Goal: Check status

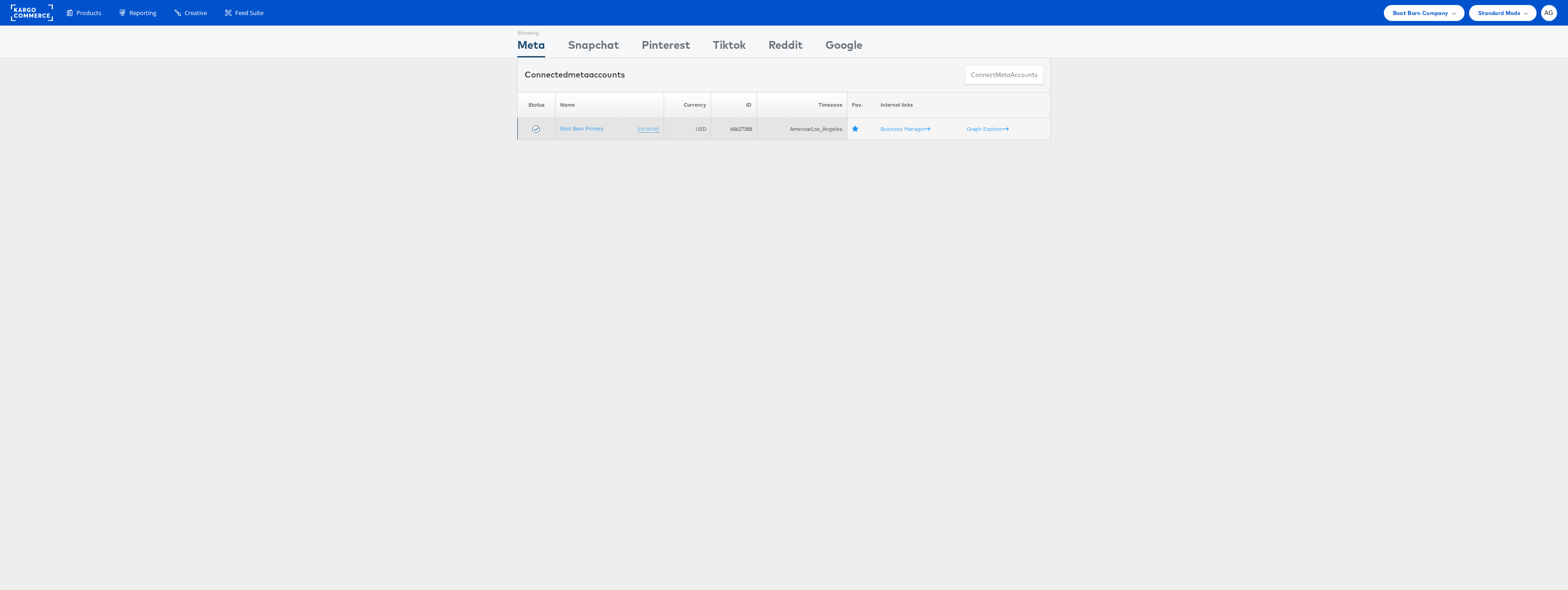
click at [583, 132] on td "Boot Barn Primary (rename)" at bounding box center [610, 129] width 108 height 22
click at [583, 129] on link "Boot Barn Primary" at bounding box center [582, 128] width 43 height 6
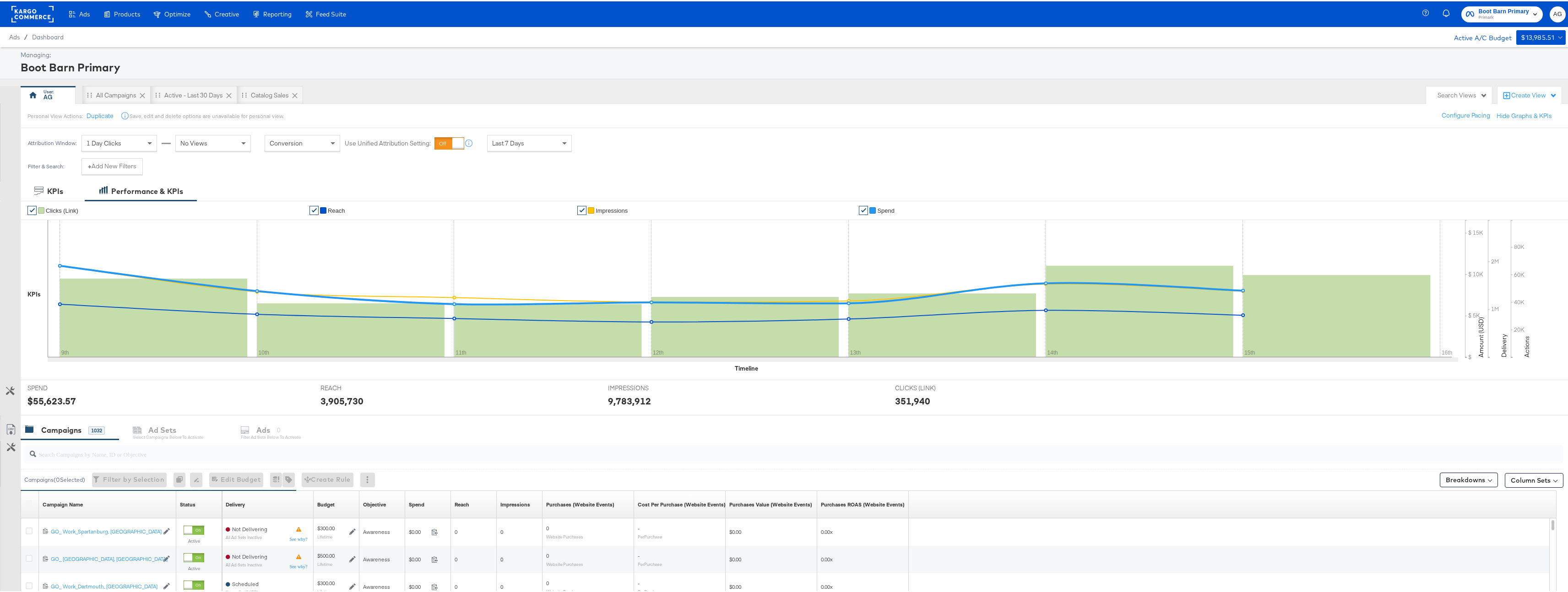
click at [457, 141] on div at bounding box center [458, 142] width 12 height 12
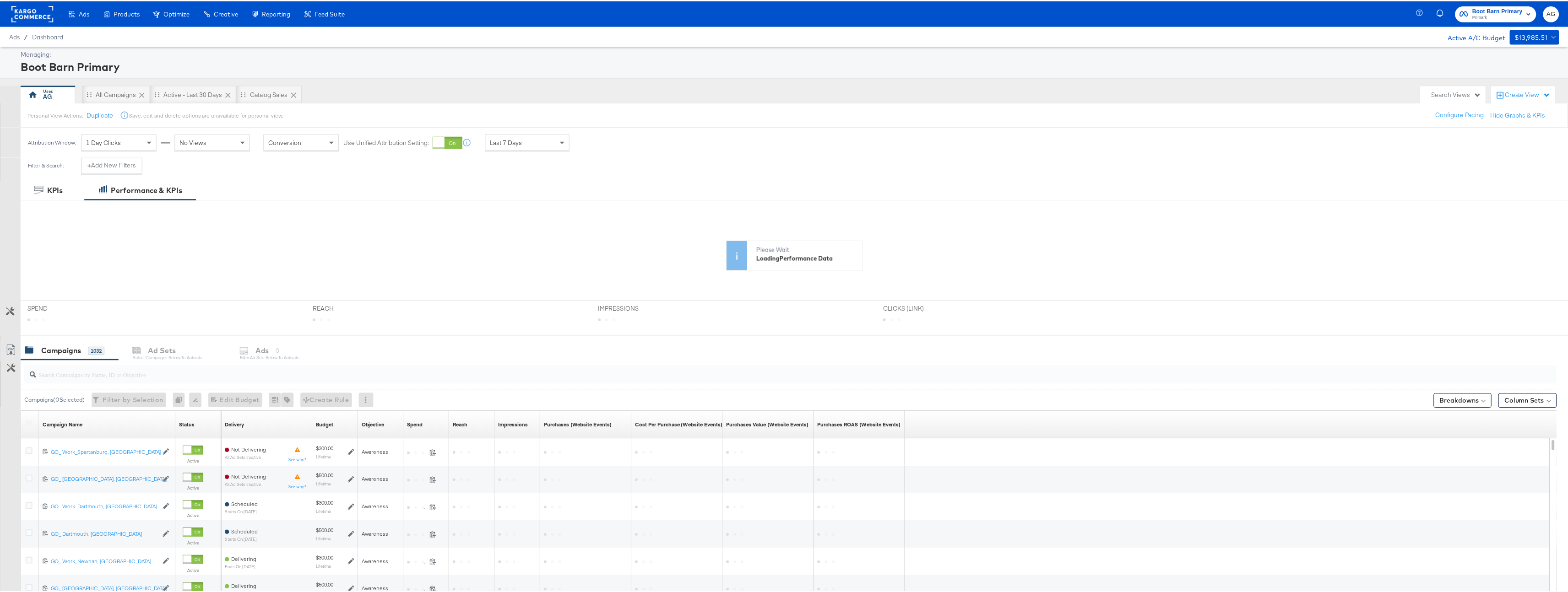
scroll to position [46, 0]
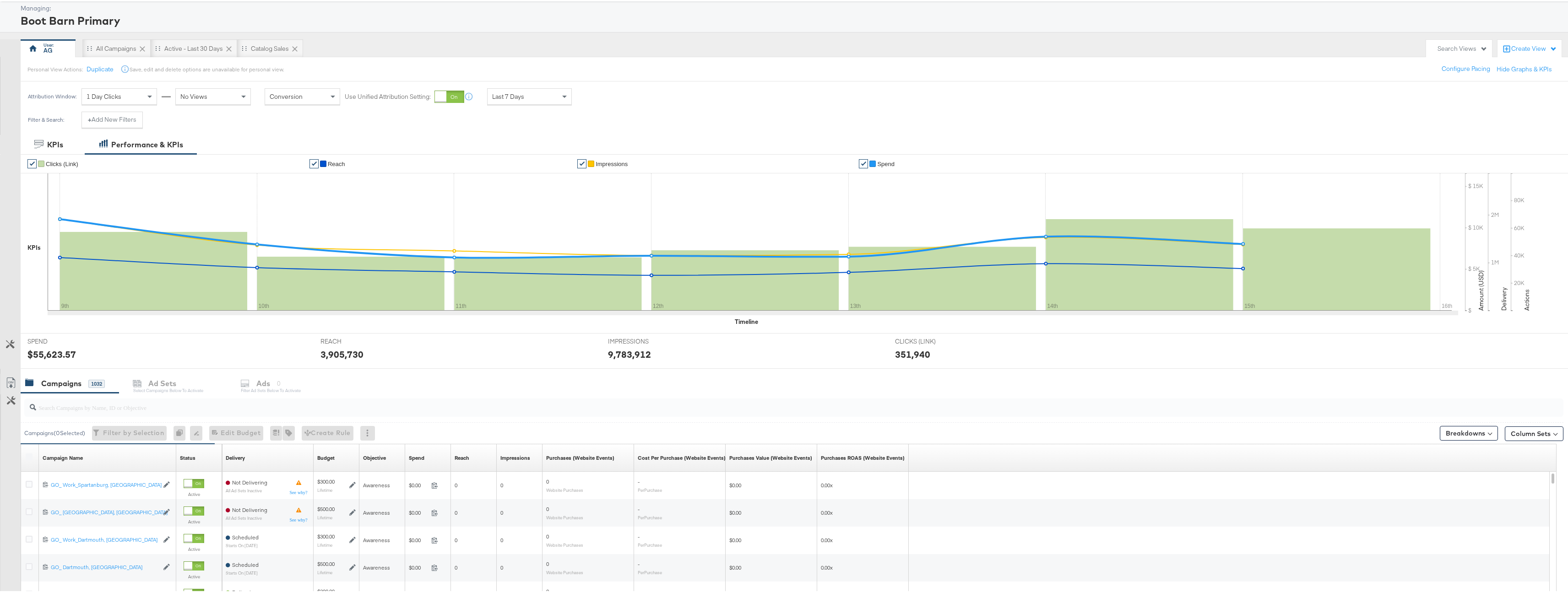
click at [444, 92] on div at bounding box center [441, 96] width 12 height 12
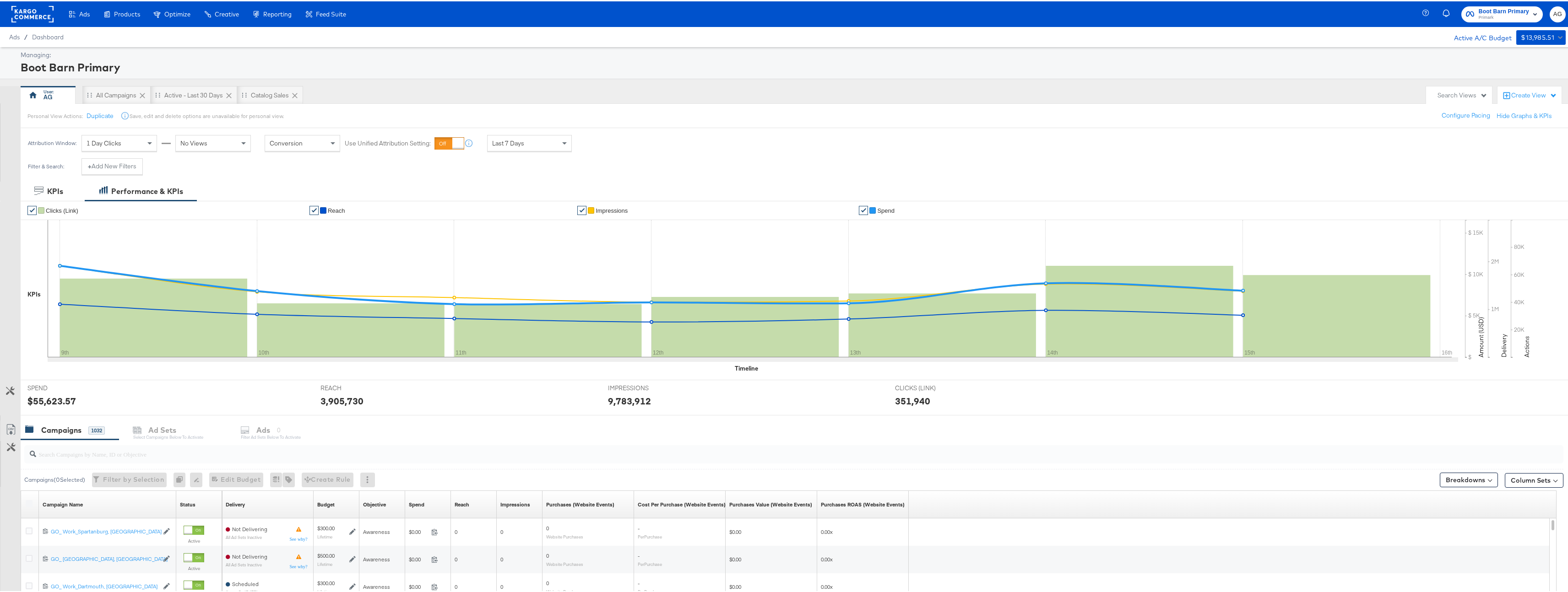
scroll to position [212, 0]
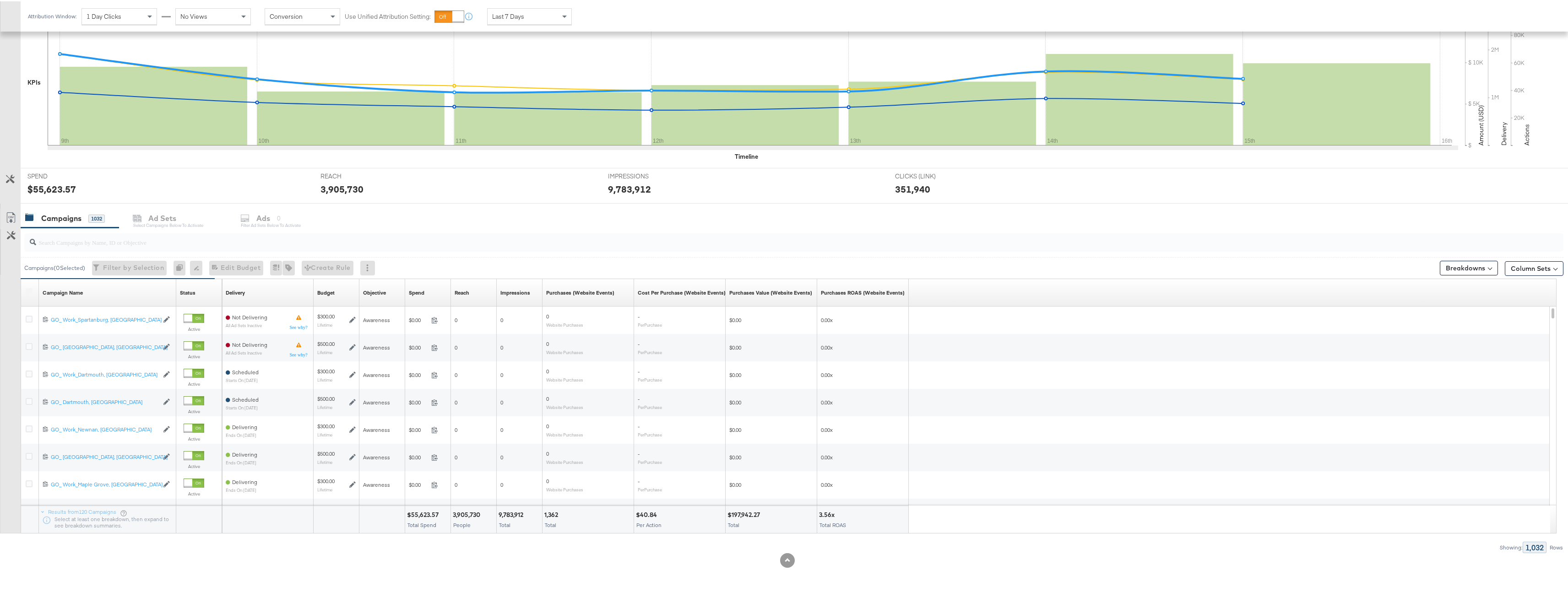
click at [141, 246] on div at bounding box center [793, 241] width 1539 height 18
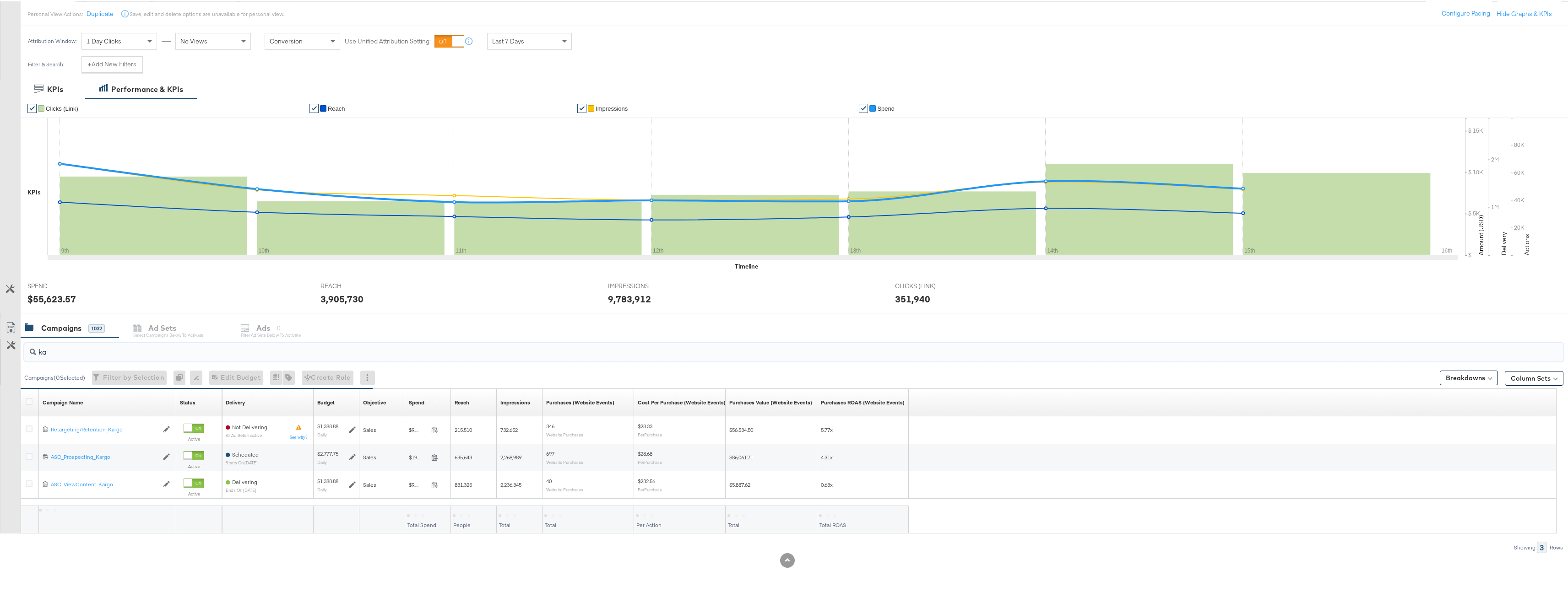
scroll to position [102, 0]
type input "kargo"
click at [1514, 372] on button "Column Sets" at bounding box center [1534, 377] width 59 height 14
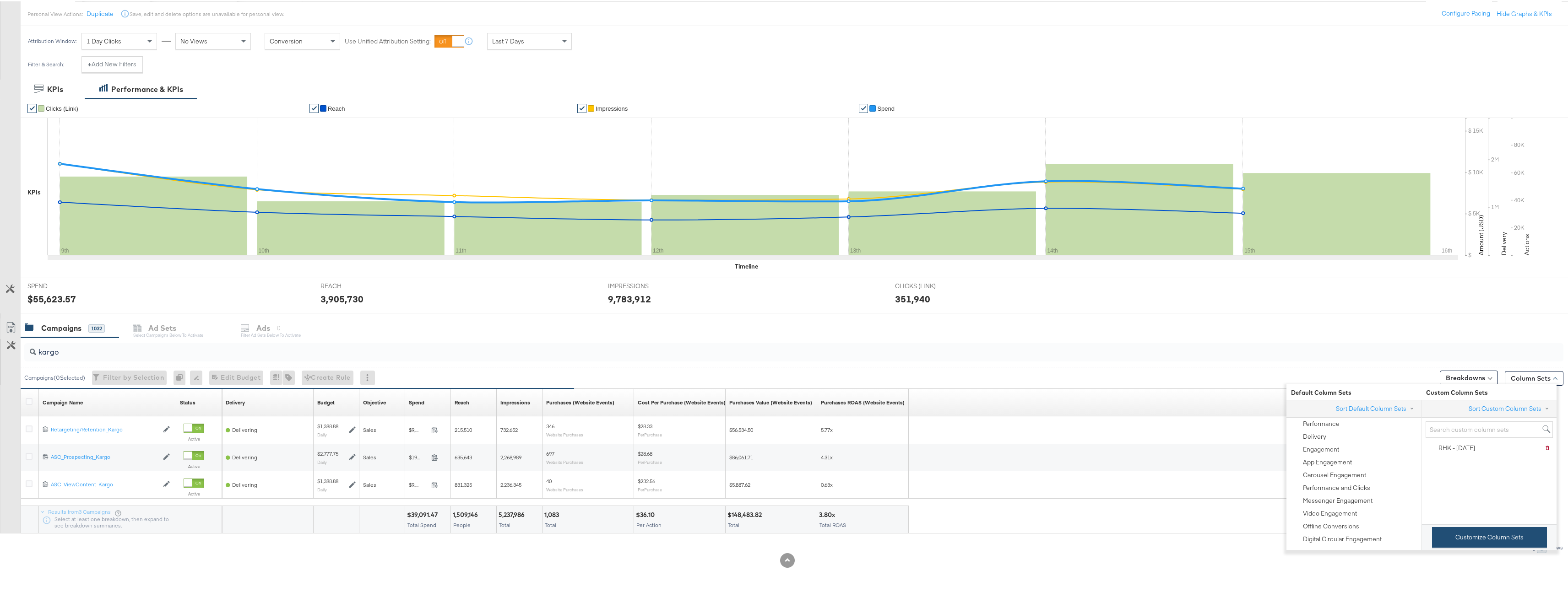
click at [1465, 538] on button "Customize Column Sets" at bounding box center [1489, 536] width 115 height 20
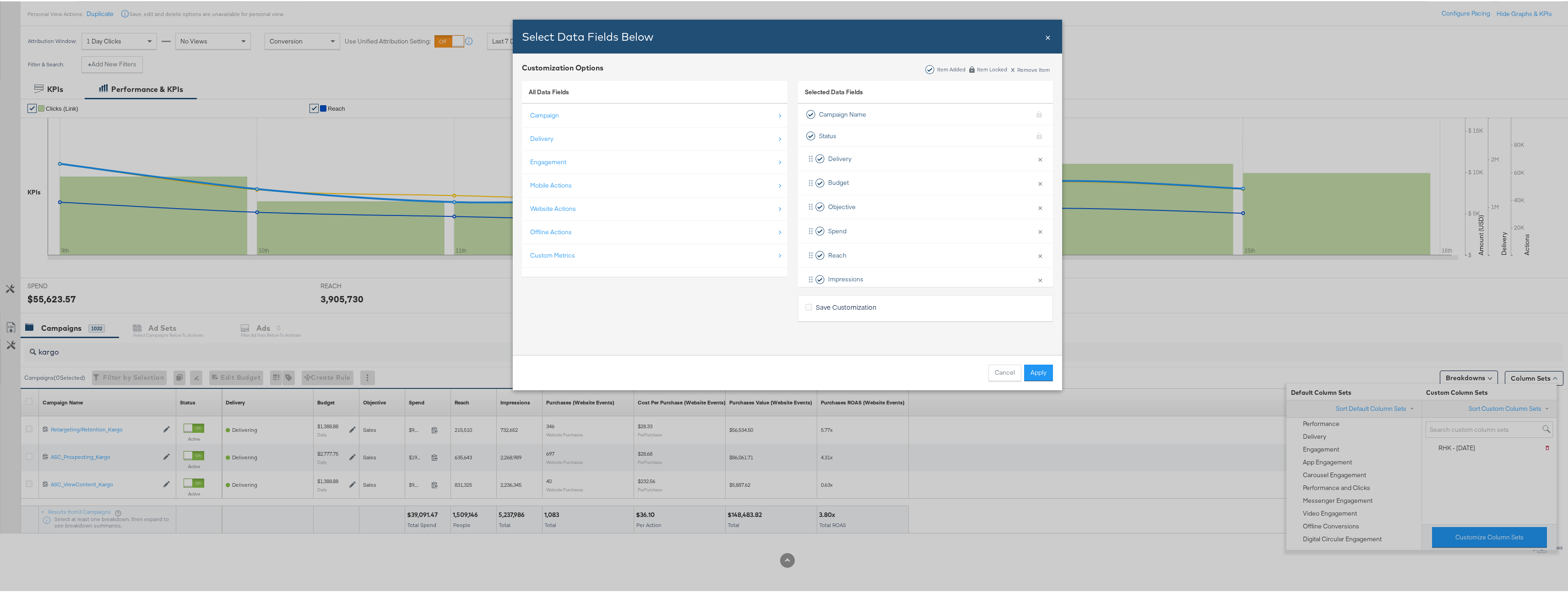
scroll to position [110, 0]
click at [1034, 233] on button "×" at bounding box center [1040, 240] width 12 height 20
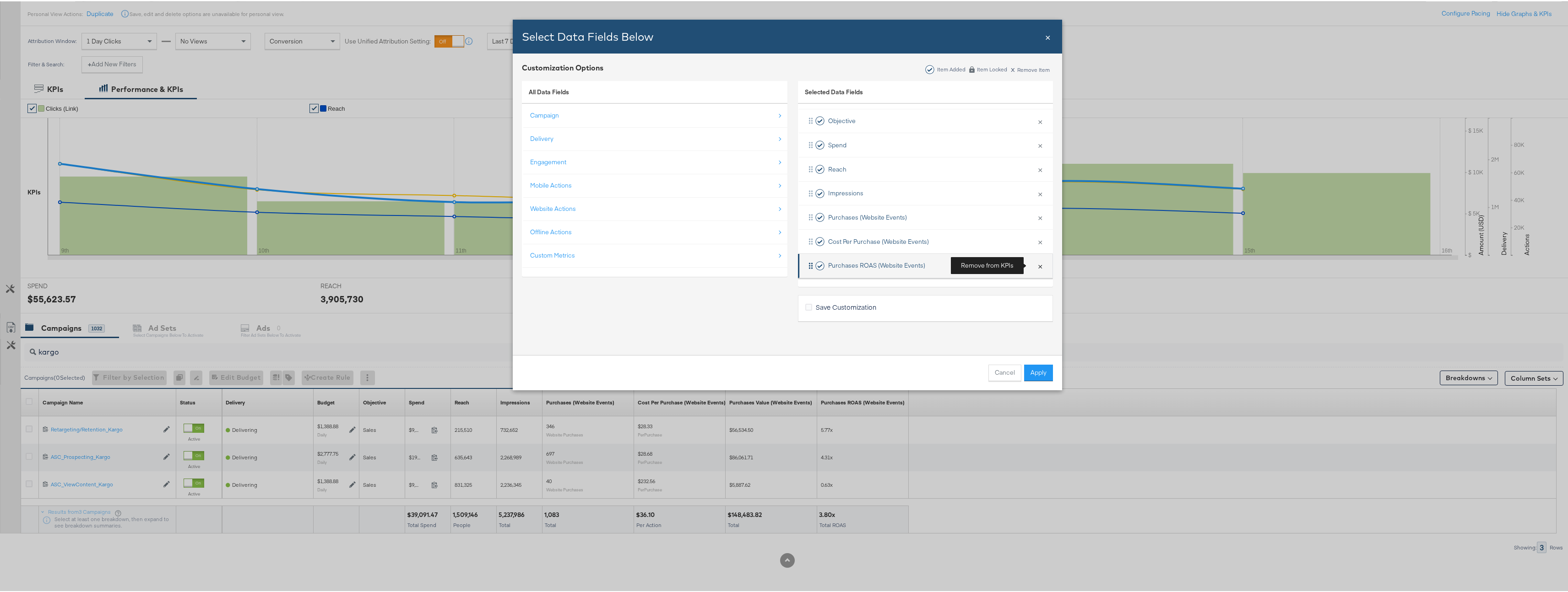
click at [1034, 260] on button "×" at bounding box center [1040, 264] width 12 height 20
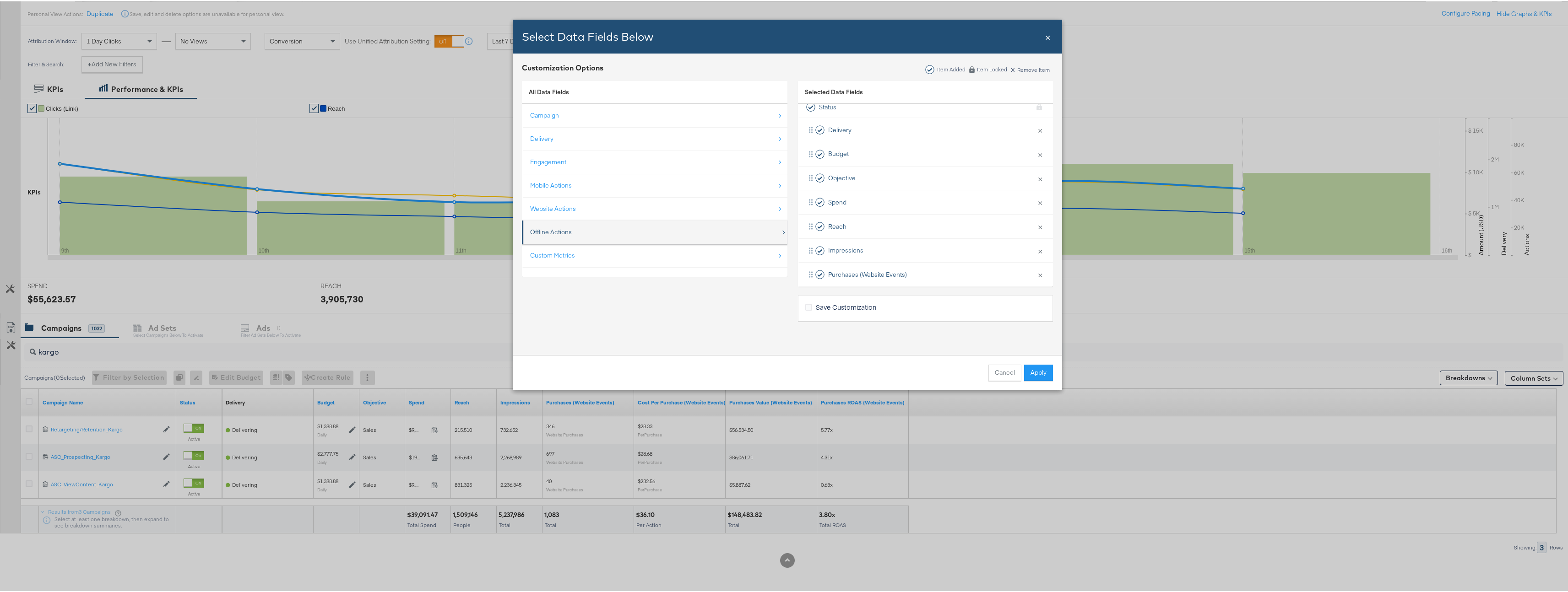
click at [660, 225] on div "Offline Actions" at bounding box center [655, 231] width 250 height 19
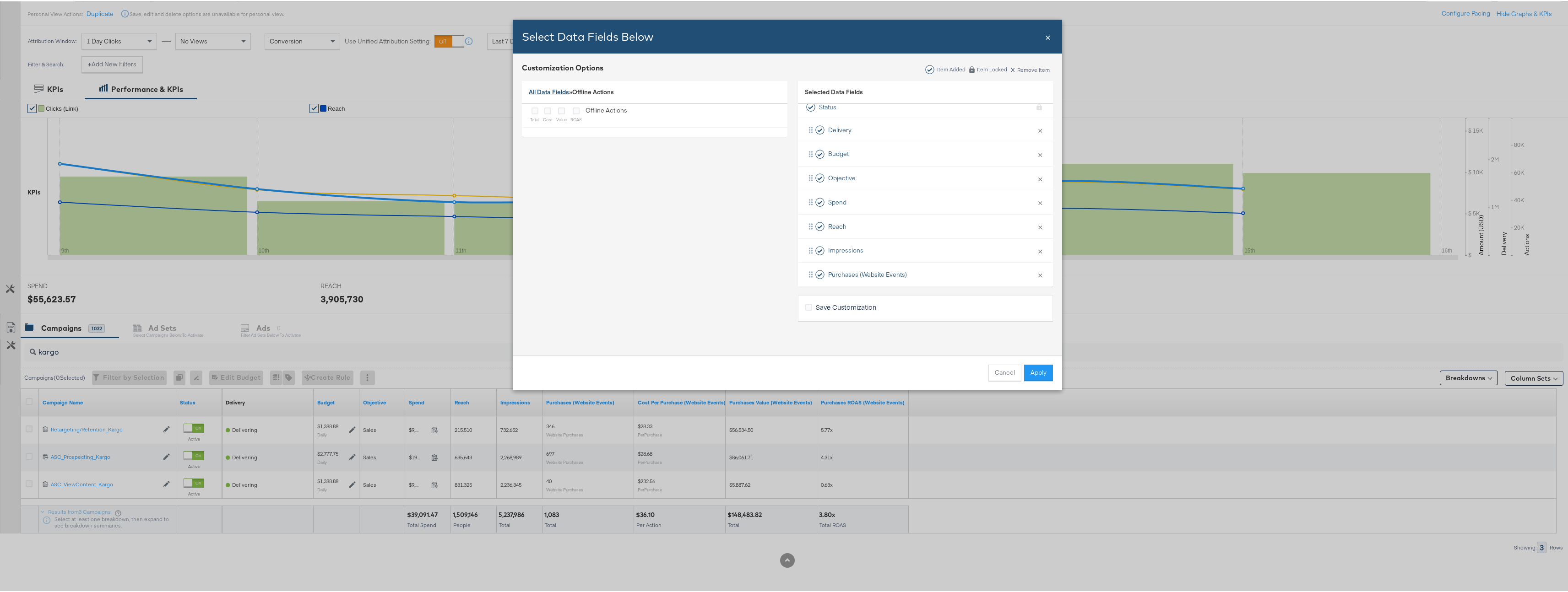
click at [539, 88] on link "All Data Fields" at bounding box center [549, 90] width 41 height 8
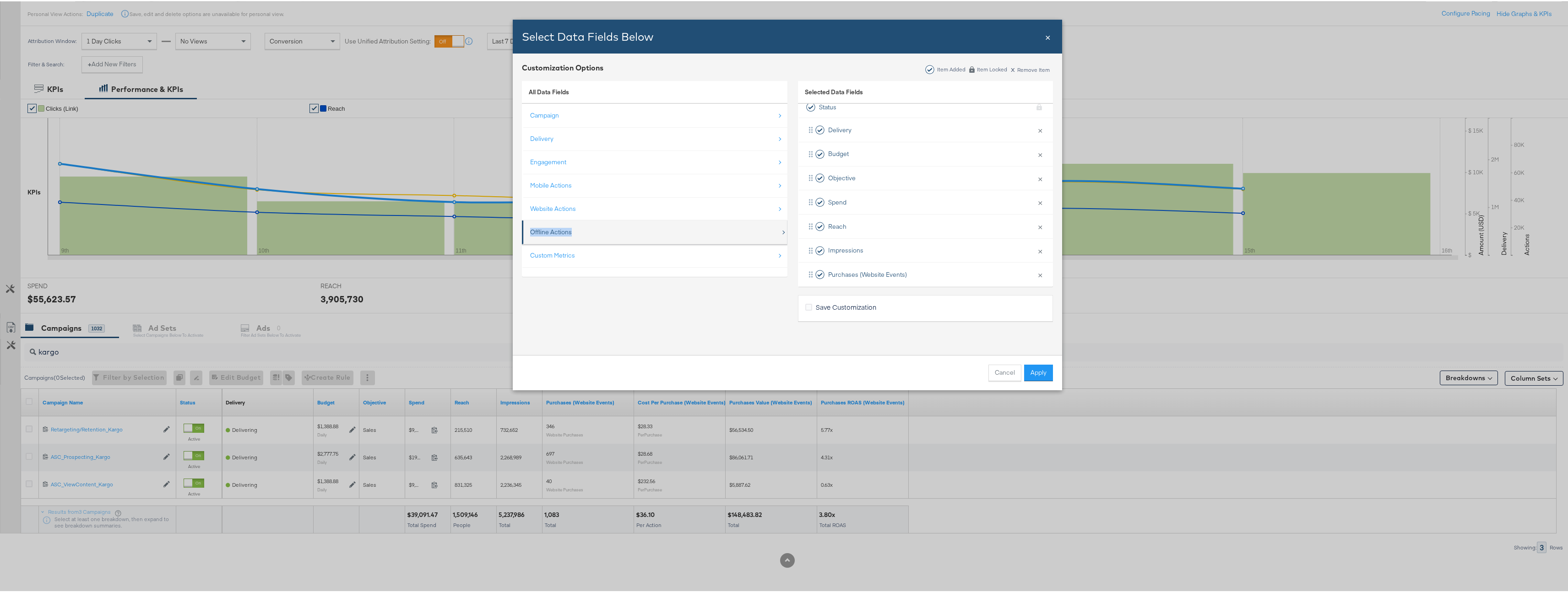
drag, startPoint x: 594, startPoint y: 208, endPoint x: 633, endPoint y: 227, distance: 43.4
click at [633, 227] on ul "Campaign Delivery Engagement Mobile Actions Website Actions Offline Actions Cus…" at bounding box center [655, 184] width 265 height 164
click at [615, 258] on div "Custom Metrics" at bounding box center [655, 254] width 250 height 19
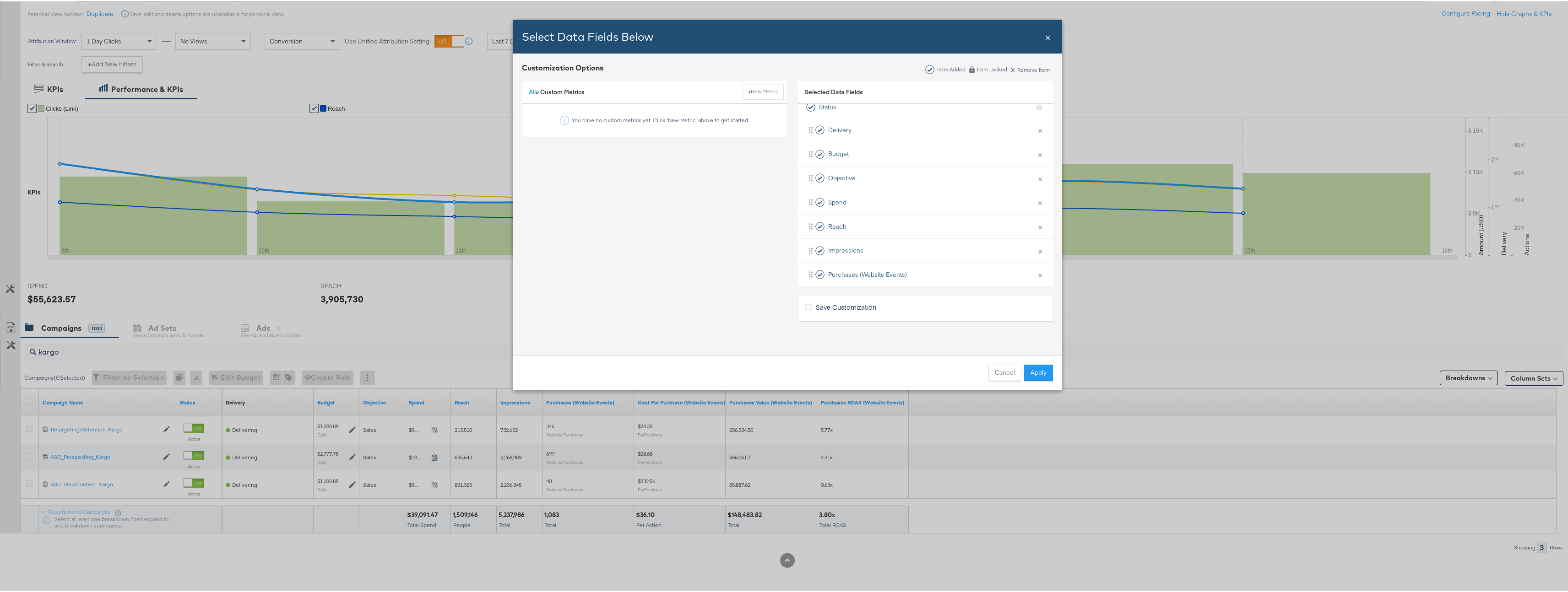
click at [527, 95] on div "All » Custom Metrics + New Metric" at bounding box center [655, 91] width 265 height 23
click at [528, 93] on link "All" at bounding box center [531, 90] width 7 height 8
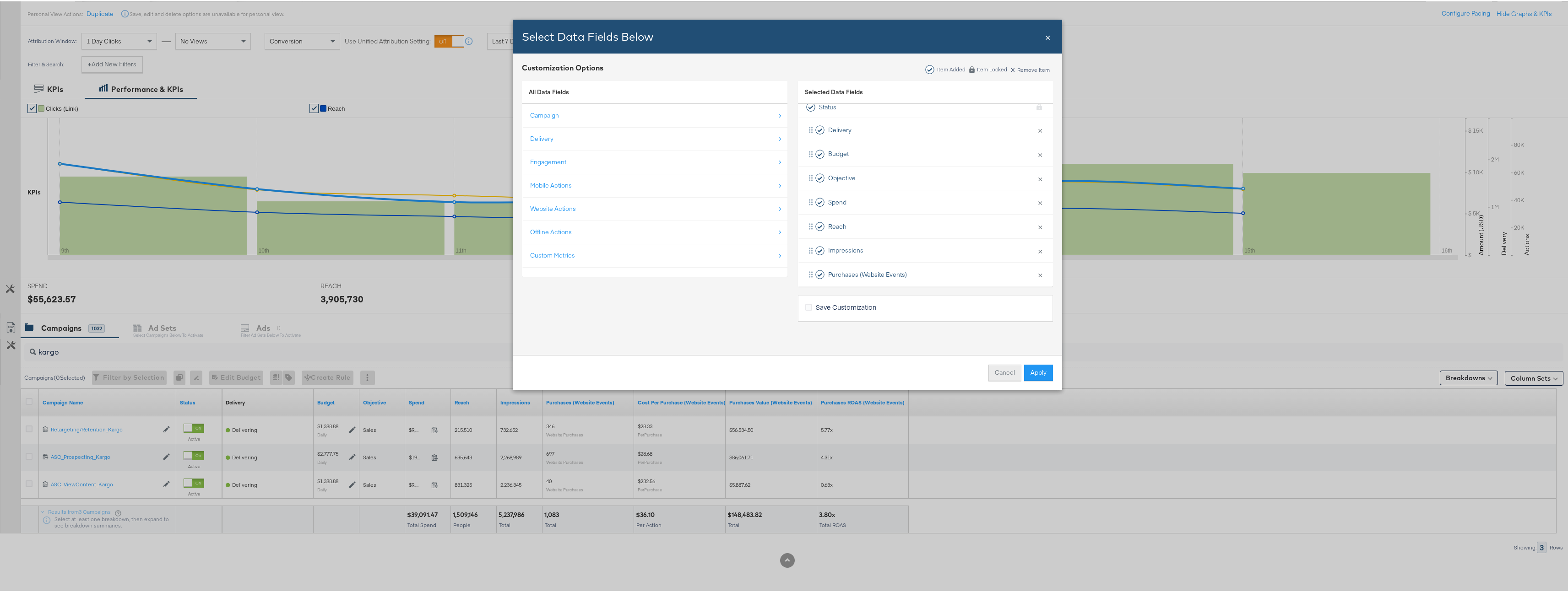
click at [1007, 377] on button "Cancel" at bounding box center [1004, 371] width 33 height 17
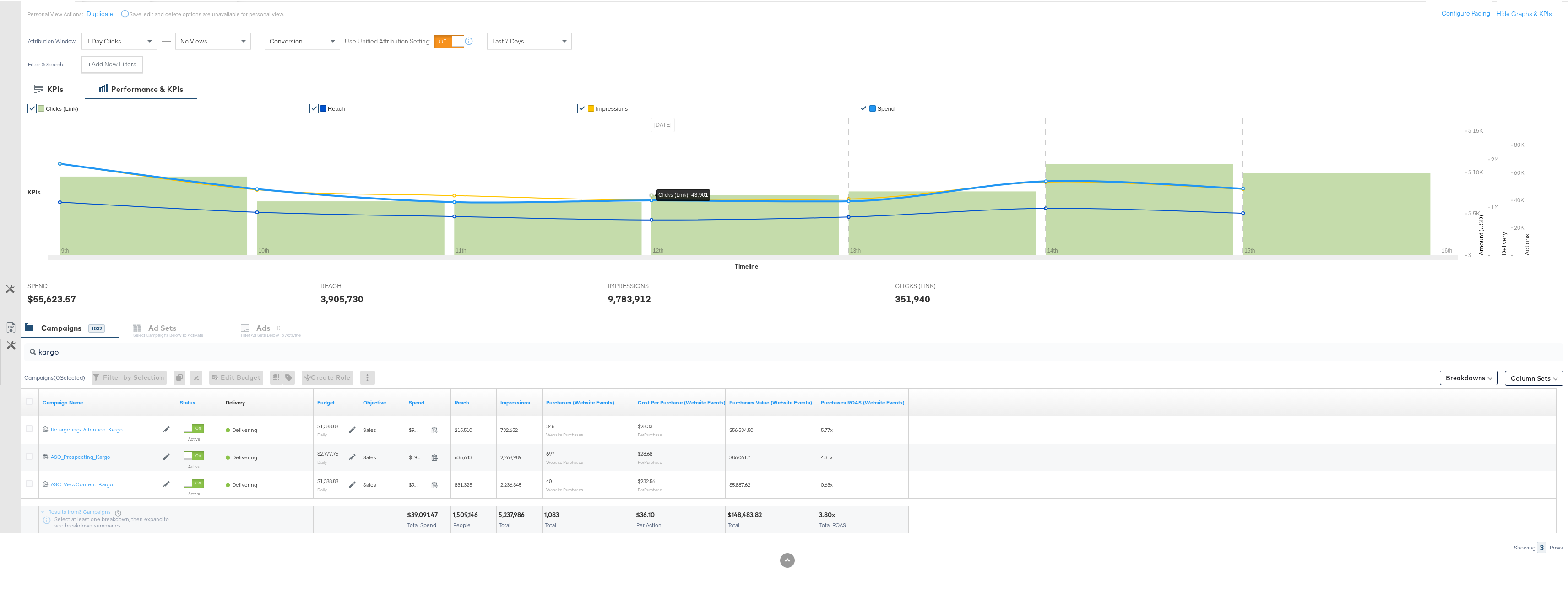
scroll to position [0, 0]
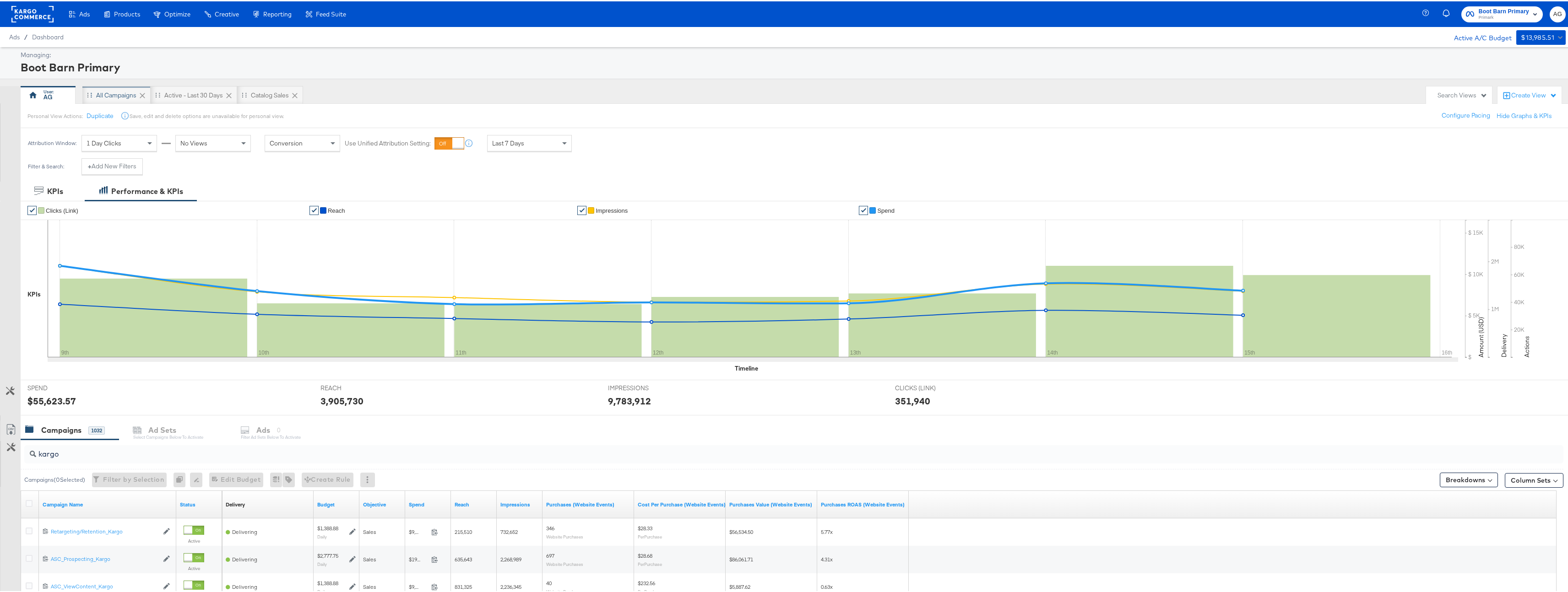
click at [120, 96] on div "All Campaigns" at bounding box center [117, 94] width 41 height 9
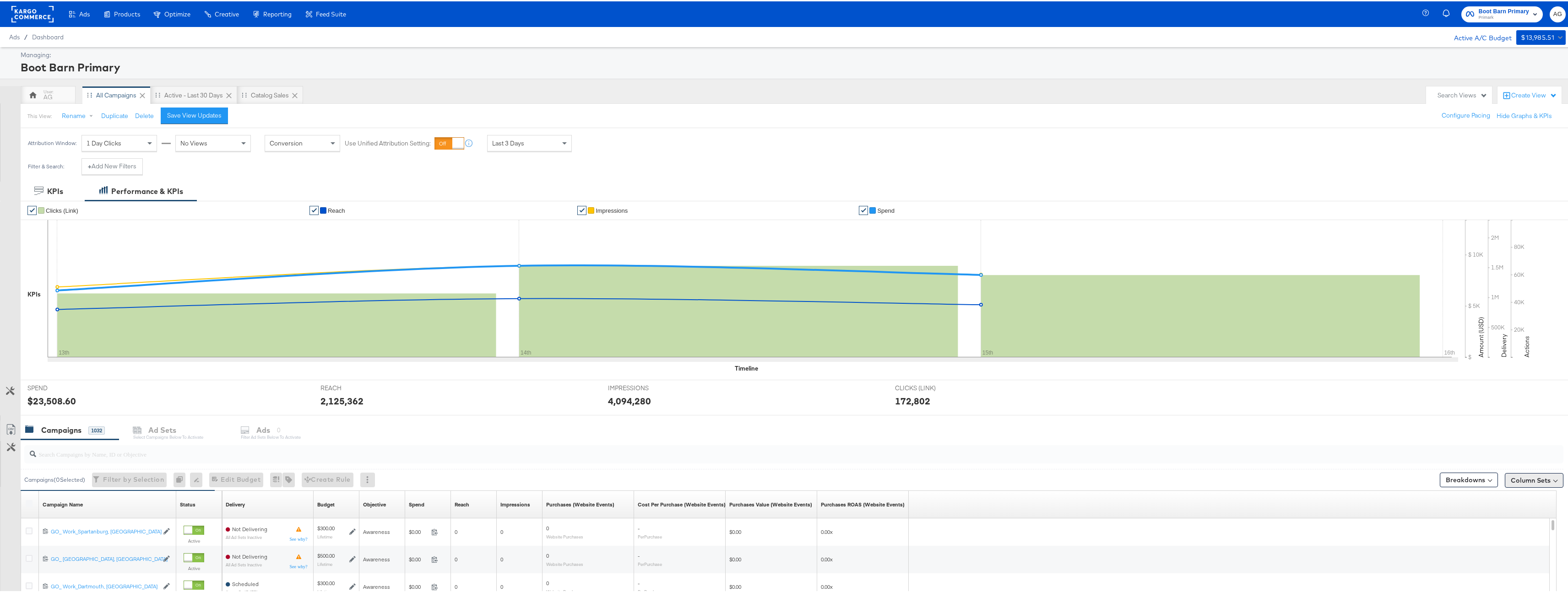
click at [1528, 479] on button "Column Sets" at bounding box center [1534, 479] width 59 height 14
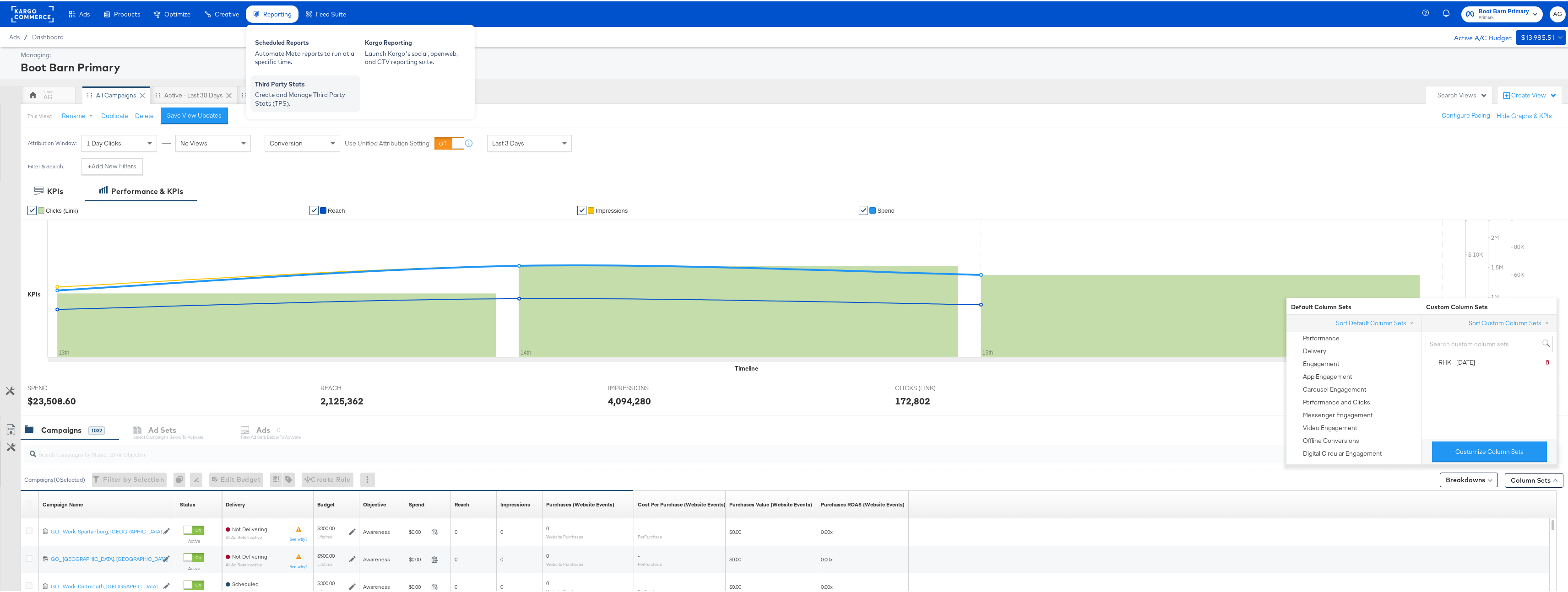
click at [302, 86] on div "Third Party Stats" at bounding box center [305, 84] width 101 height 11
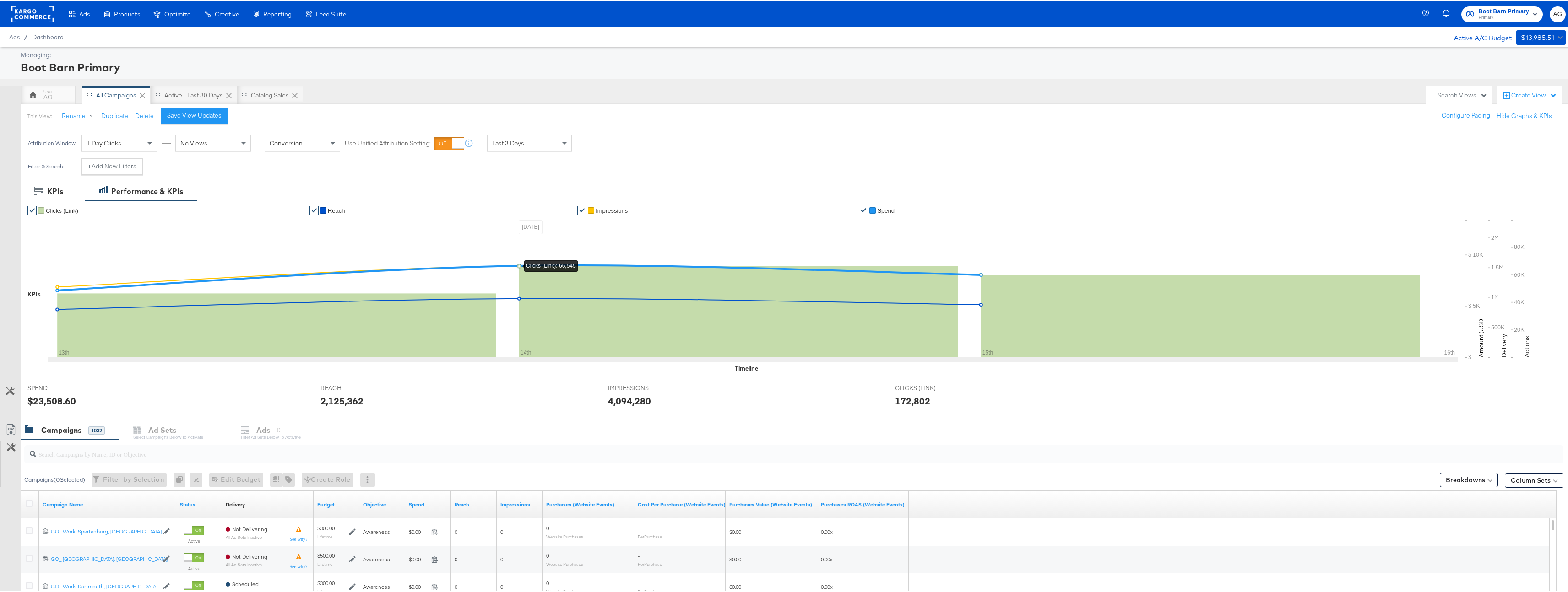
scroll to position [158, 0]
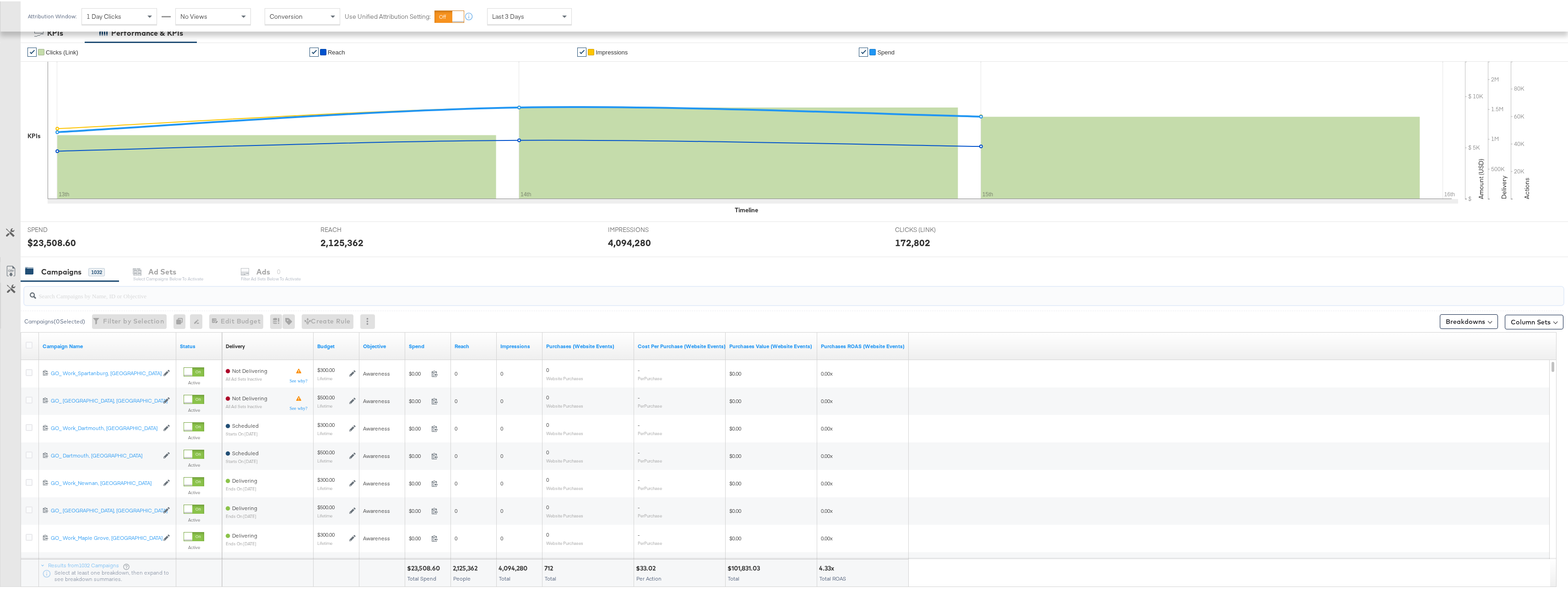
click at [94, 295] on input "search" at bounding box center [726, 291] width 1380 height 18
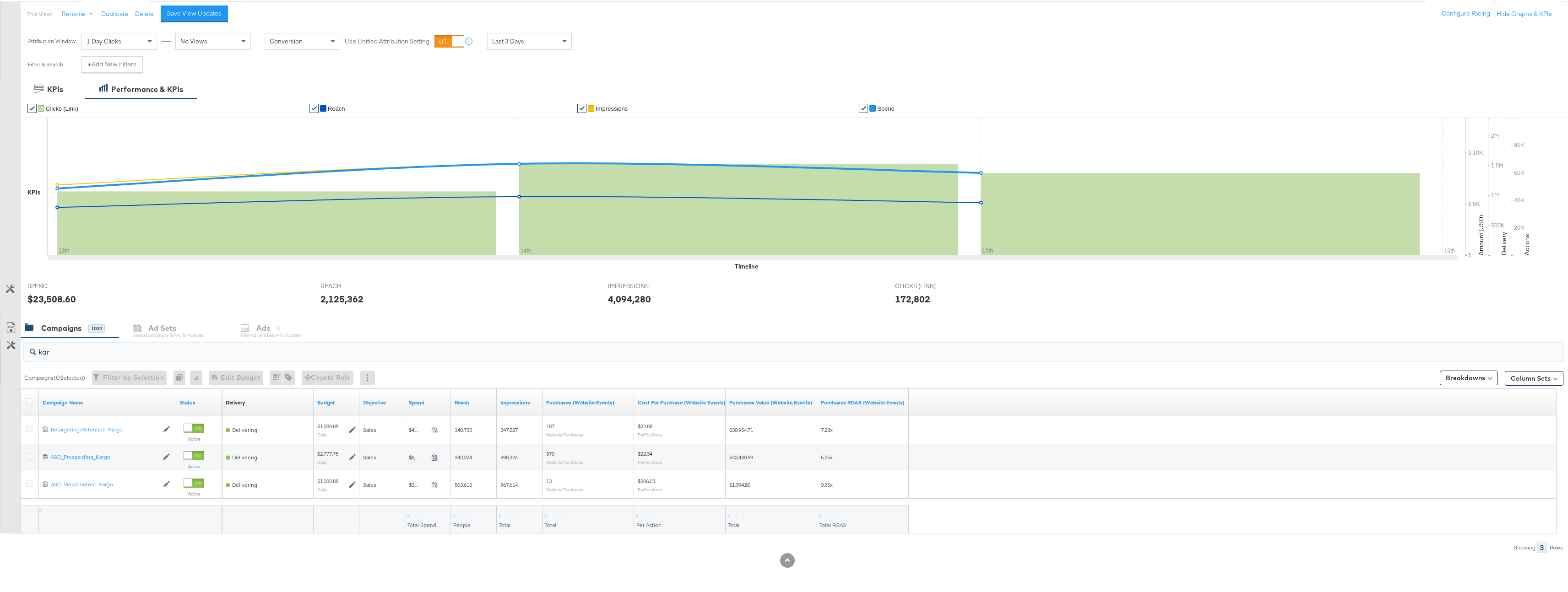
scroll to position [102, 0]
type input "kargo"
click at [28, 400] on icon at bounding box center [28, 399] width 7 height 7
click at [0, 0] on input "checkbox" at bounding box center [0, 0] width 0 height 0
click at [163, 334] on div "Ad Sets for 3 Campaigns" at bounding box center [181, 327] width 123 height 20
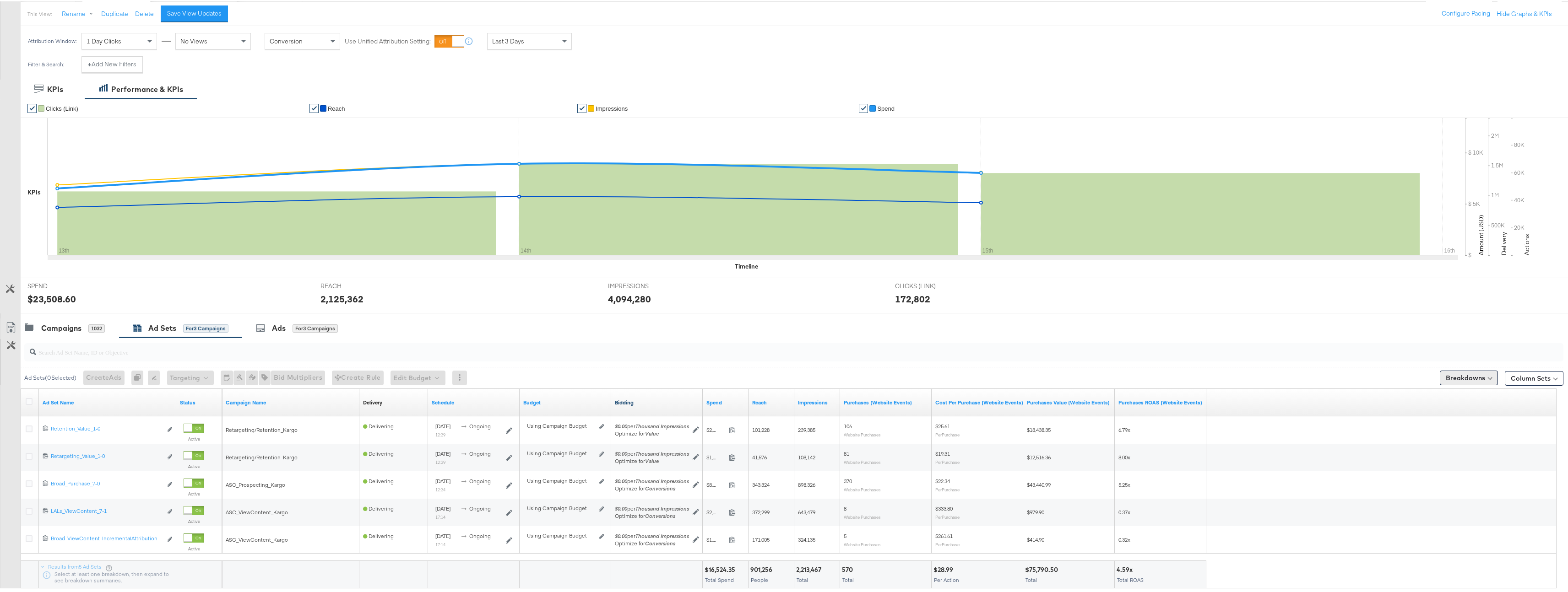
click at [1477, 370] on button "Breakdowns" at bounding box center [1469, 377] width 58 height 14
click at [1538, 371] on button "Column Sets" at bounding box center [1534, 377] width 59 height 14
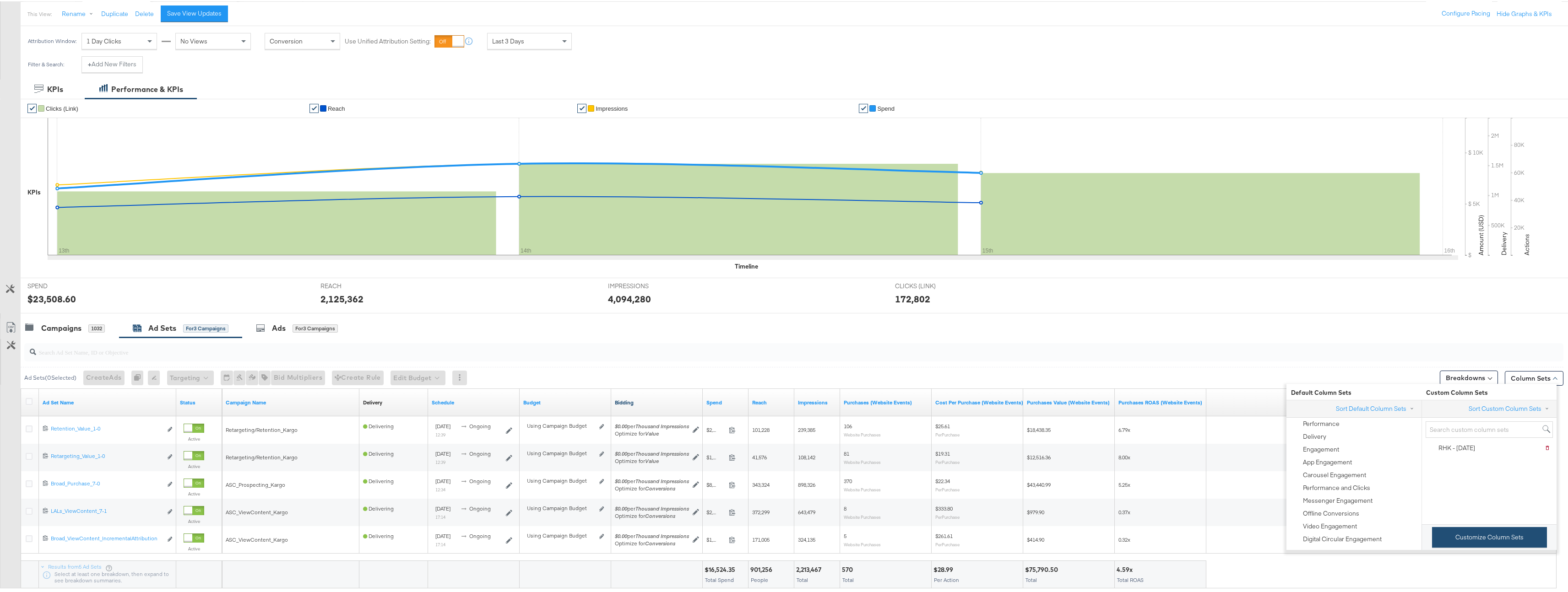
click at [1474, 541] on button "Customize Column Sets" at bounding box center [1489, 536] width 115 height 20
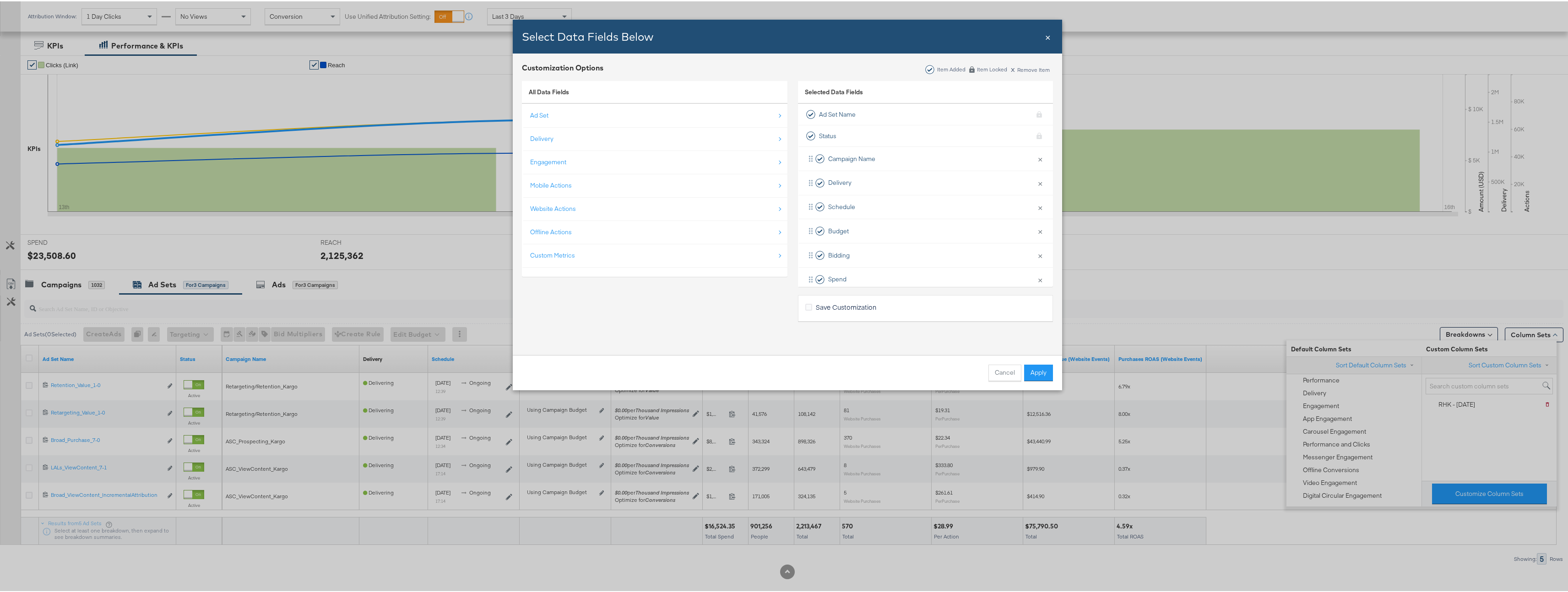
scroll to position [158, 0]
click at [990, 374] on button "Cancel" at bounding box center [1004, 371] width 33 height 17
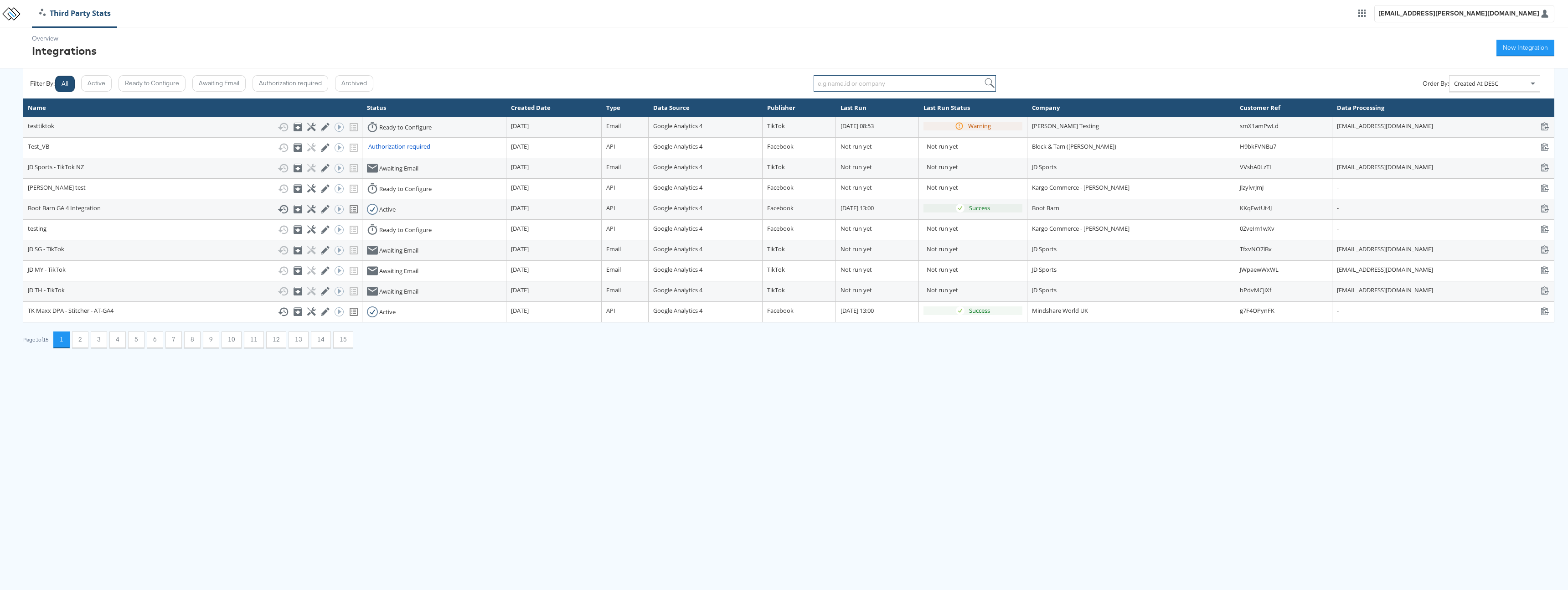
click at [861, 82] on input "search" at bounding box center [905, 83] width 183 height 17
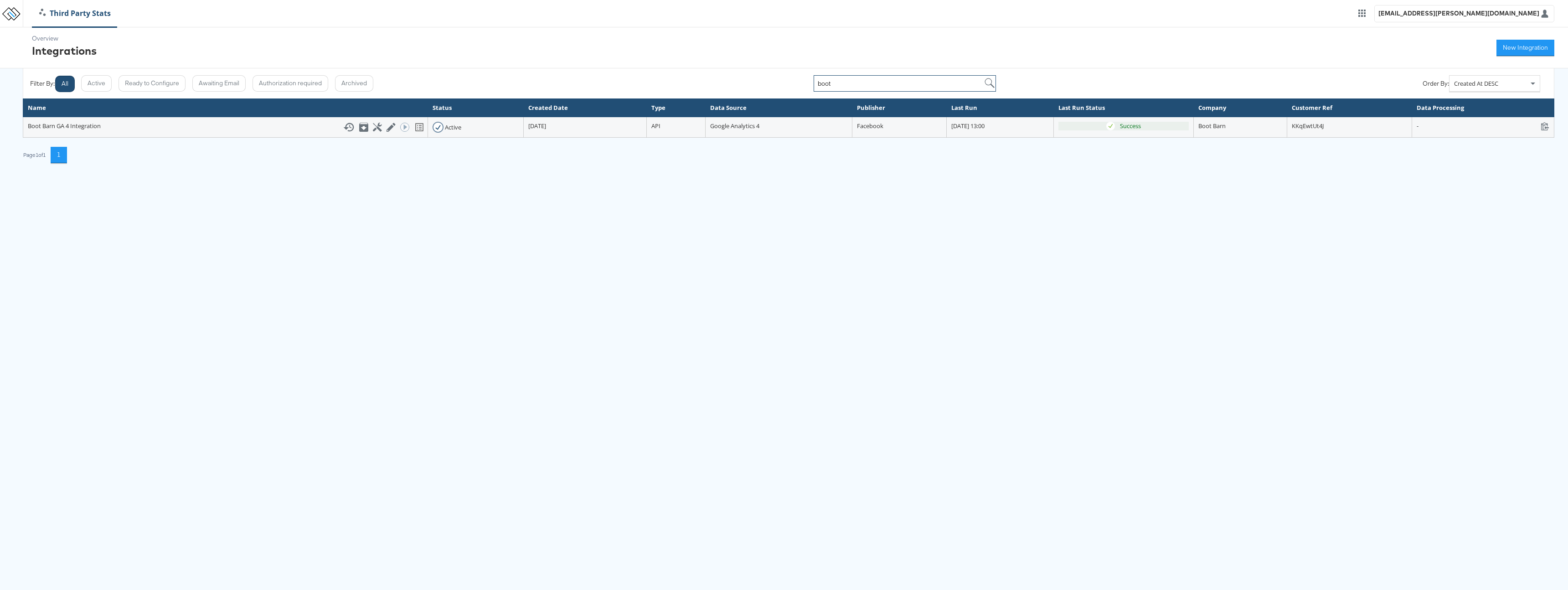
type input "boot"
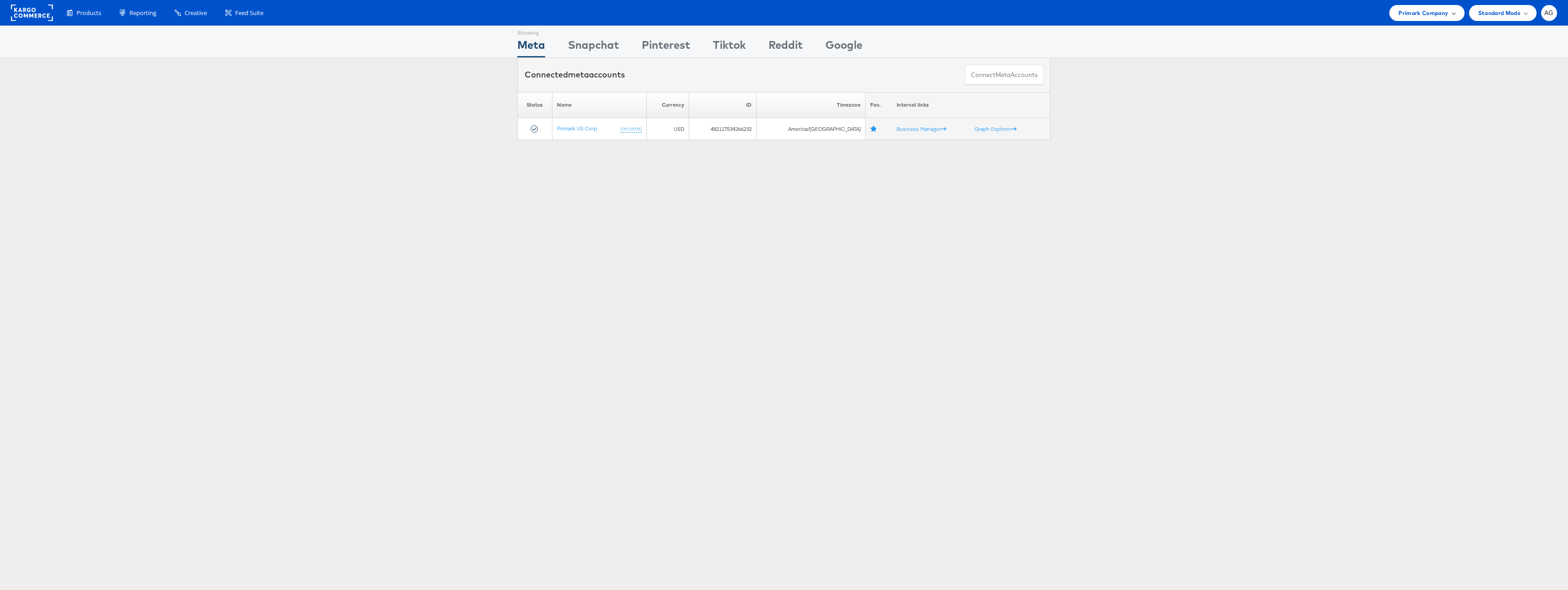
click at [1404, 20] on div "Primark Company" at bounding box center [1427, 13] width 75 height 16
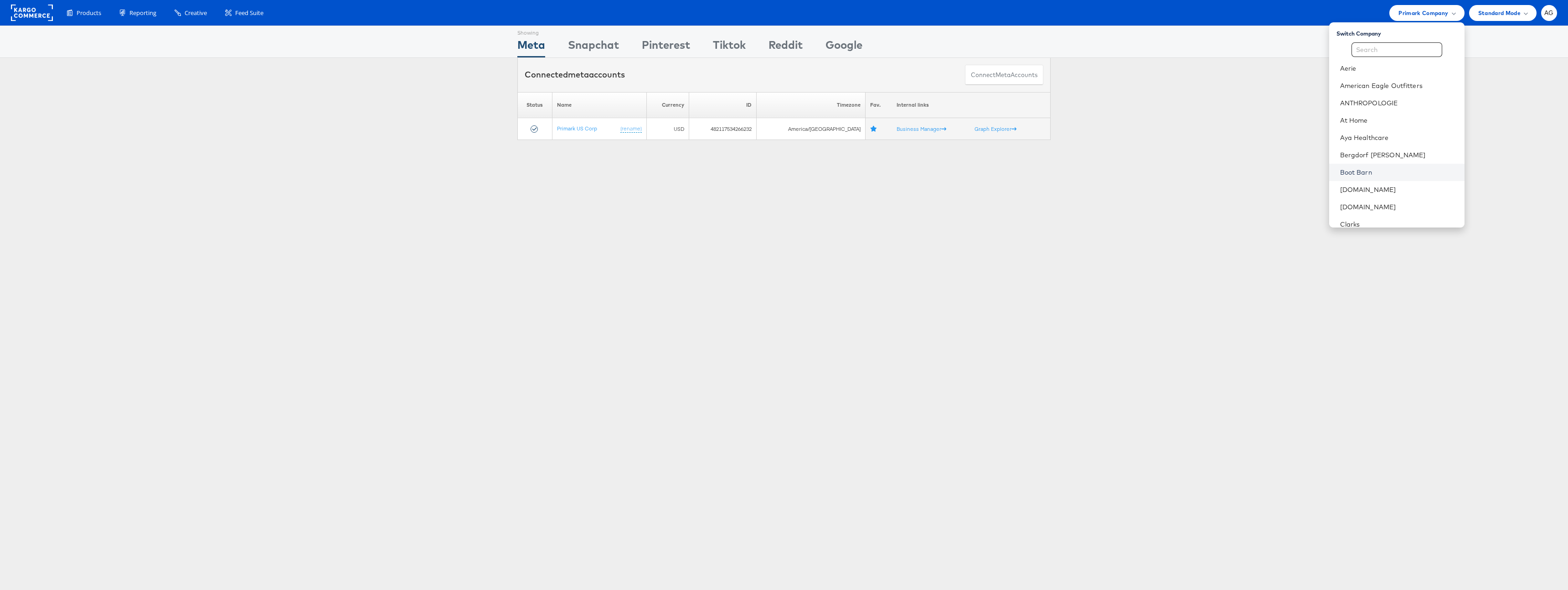
click at [1385, 170] on link "Boot Barn" at bounding box center [1398, 172] width 117 height 9
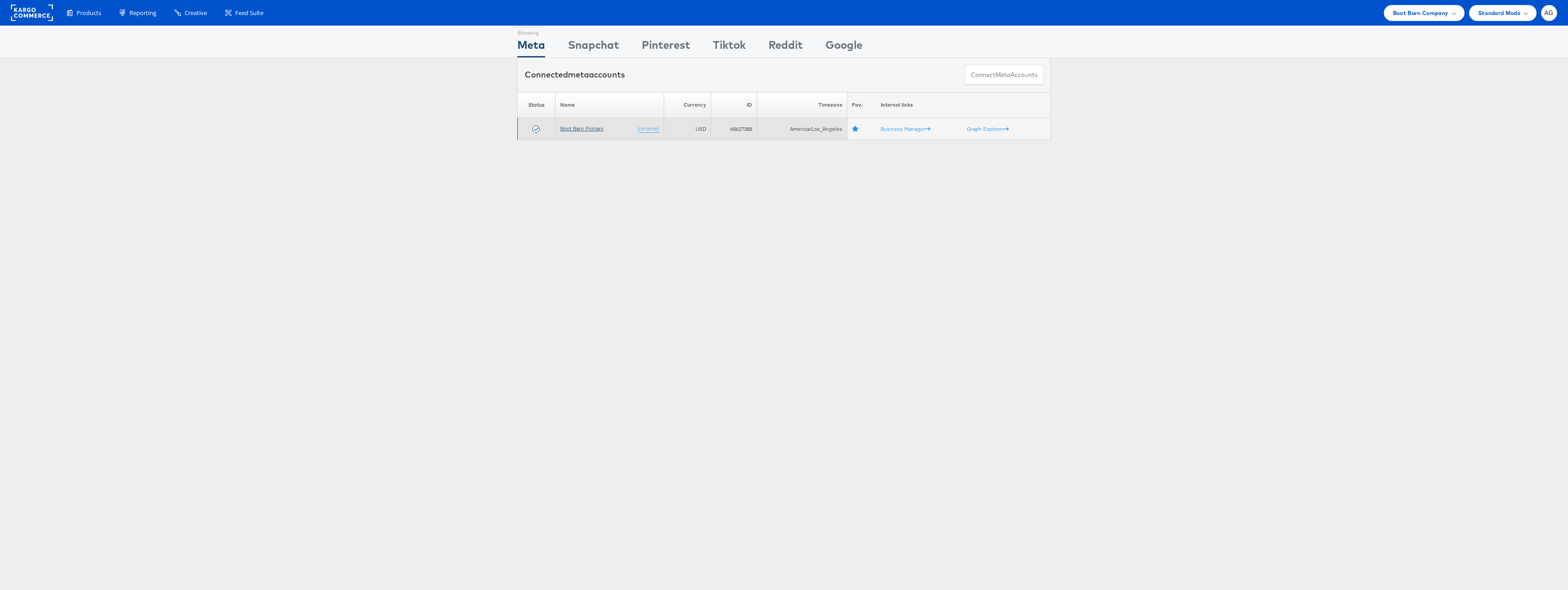
click at [589, 127] on link "Boot Barn Primary" at bounding box center [582, 128] width 43 height 6
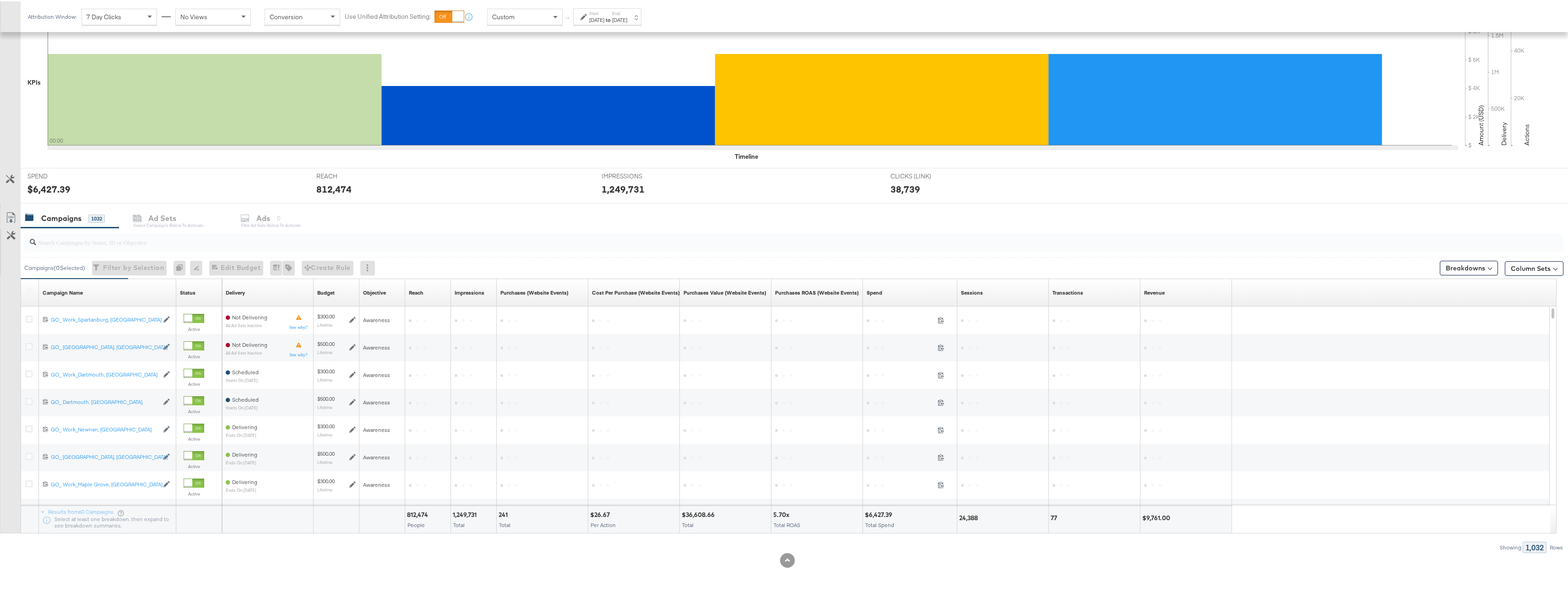
scroll to position [207, 0]
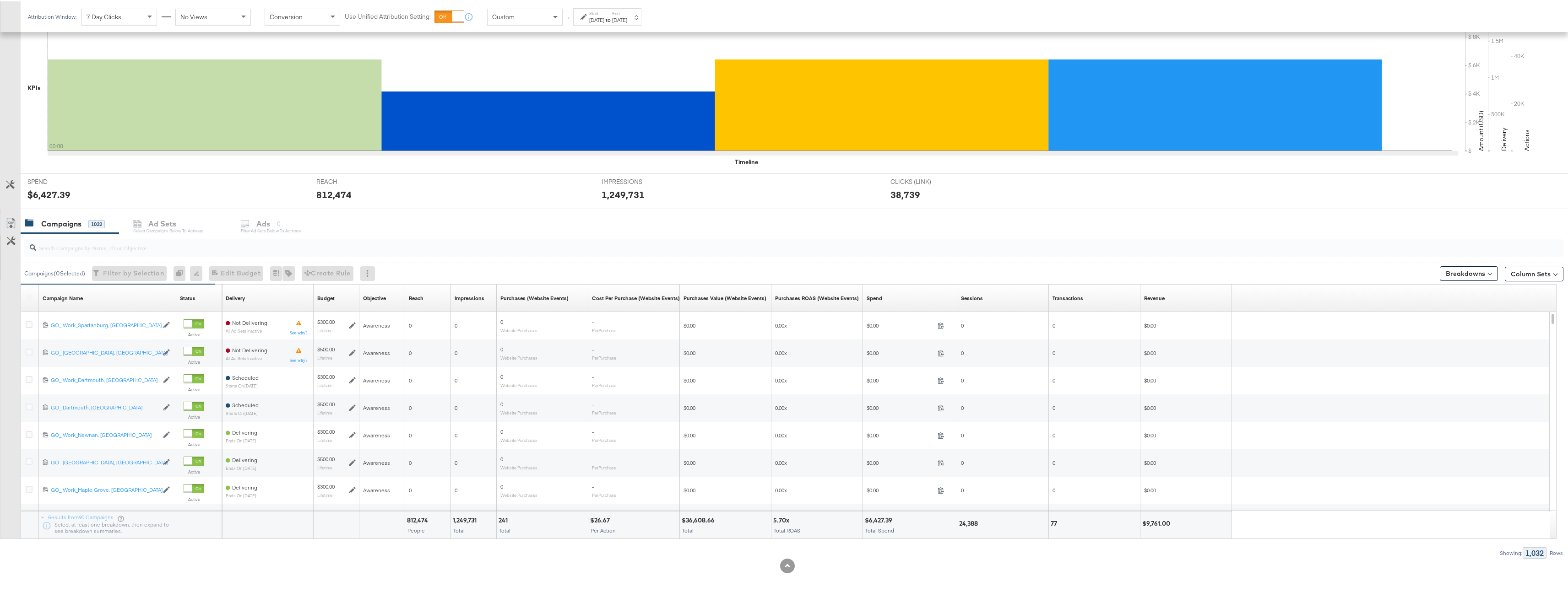
click at [630, 22] on div "Start: [DATE] to End: [DATE]" at bounding box center [607, 14] width 68 height 17
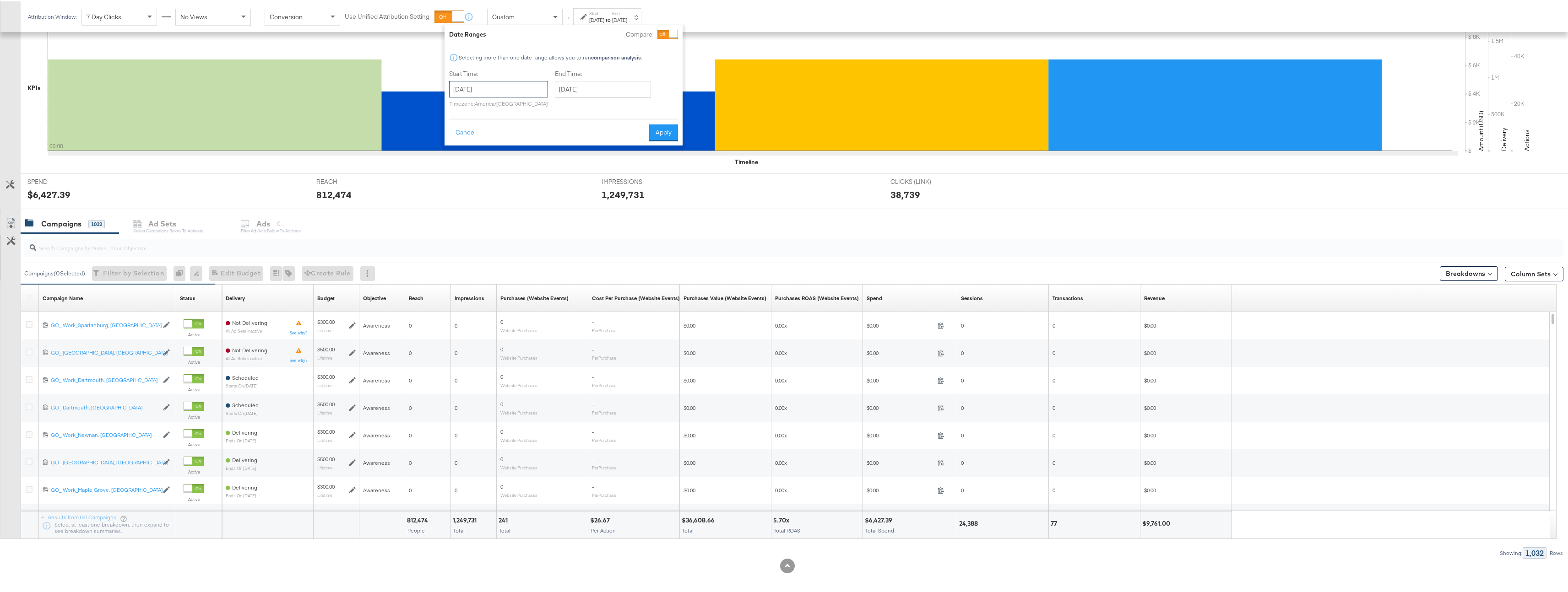
click at [532, 92] on input "[DATE]" at bounding box center [498, 88] width 99 height 17
click at [714, 41] on icon at bounding box center [750, 80] width 1404 height 137
click at [470, 134] on button "Cancel" at bounding box center [465, 131] width 33 height 17
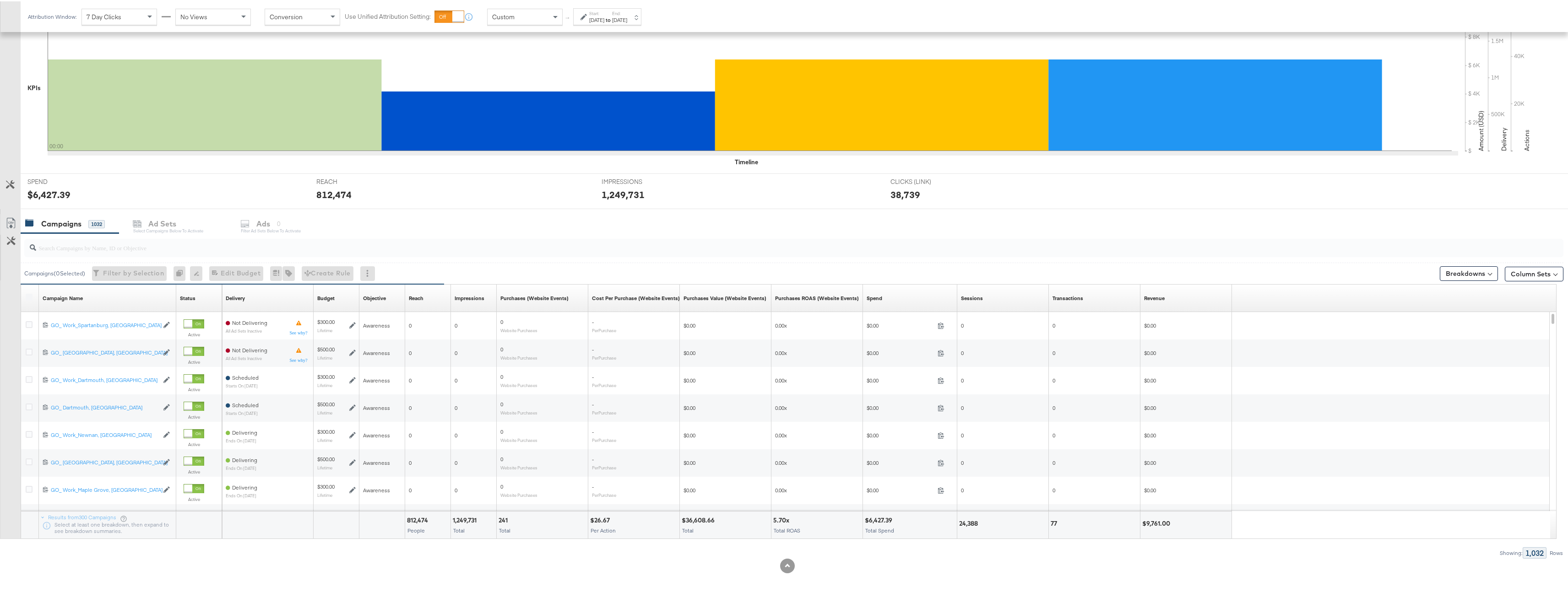
click at [605, 15] on div "[DATE]" at bounding box center [597, 19] width 15 height 7
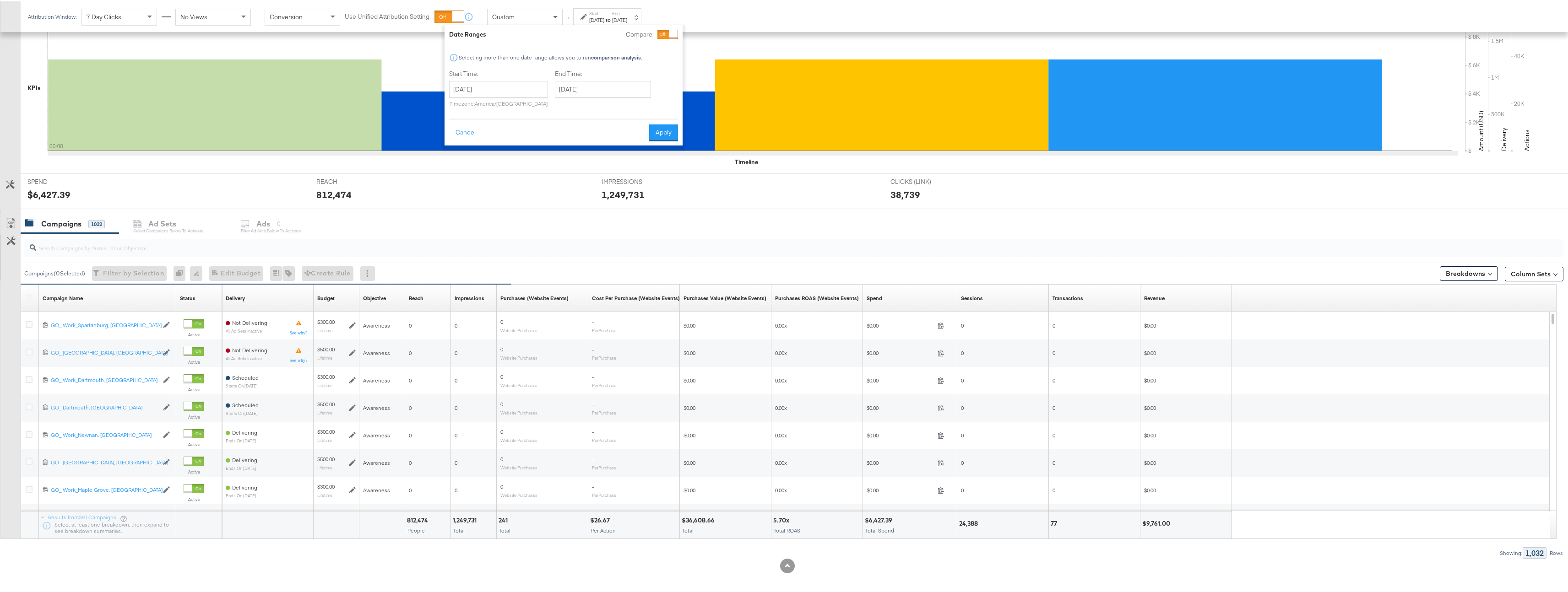
click at [472, 122] on div "Cancel Apply" at bounding box center [563, 128] width 229 height 22
click at [470, 127] on button "Cancel" at bounding box center [465, 131] width 33 height 17
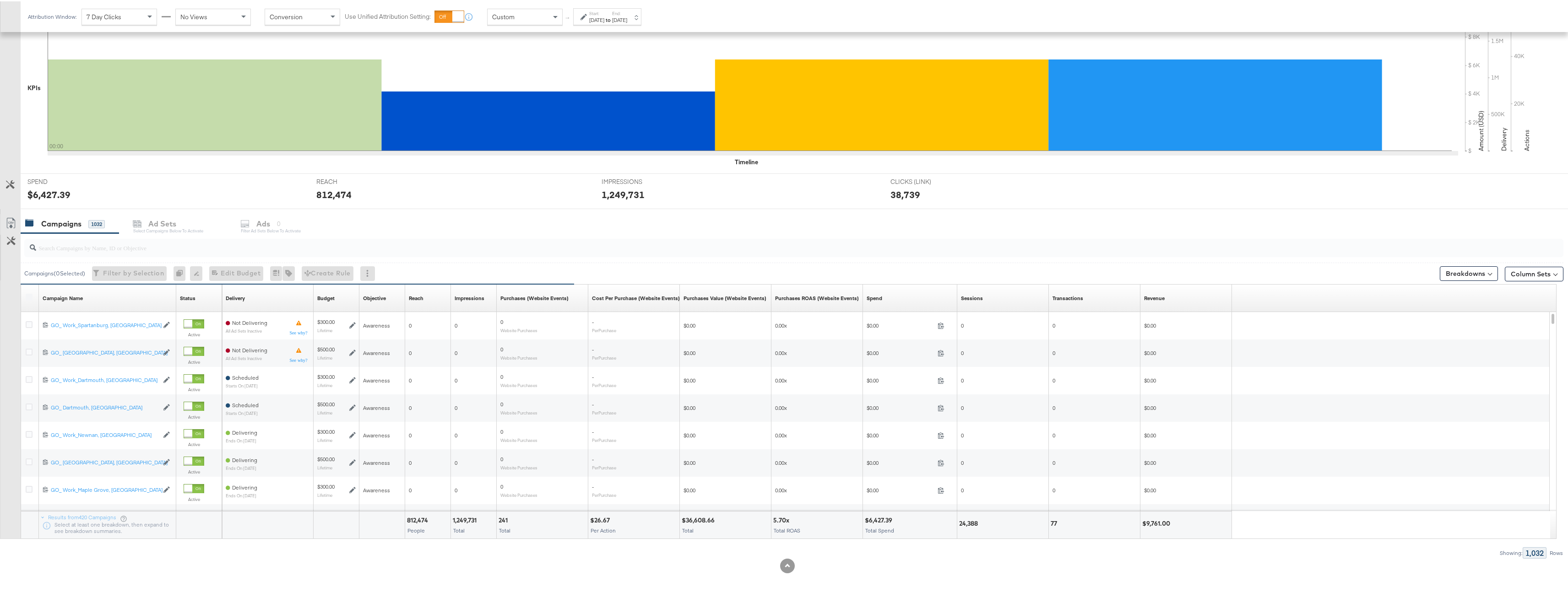
click at [546, 10] on div "Custom" at bounding box center [524, 15] width 75 height 15
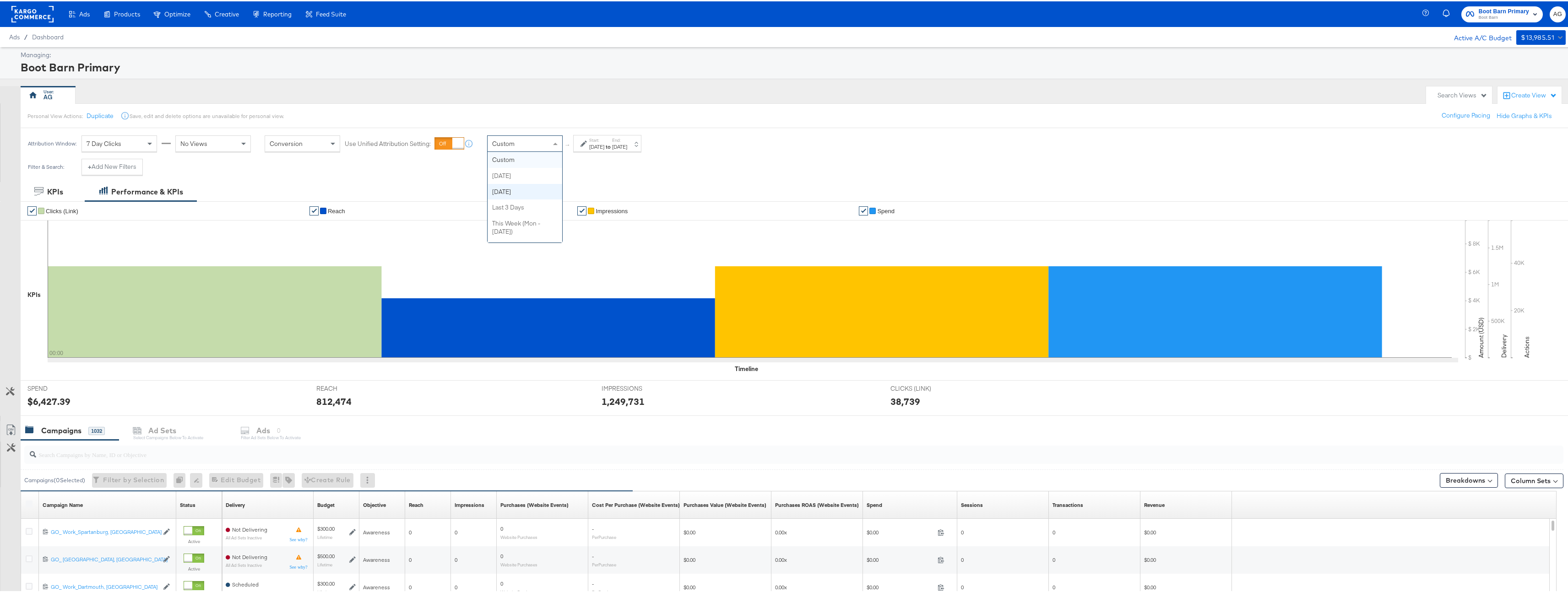
scroll to position [6, 0]
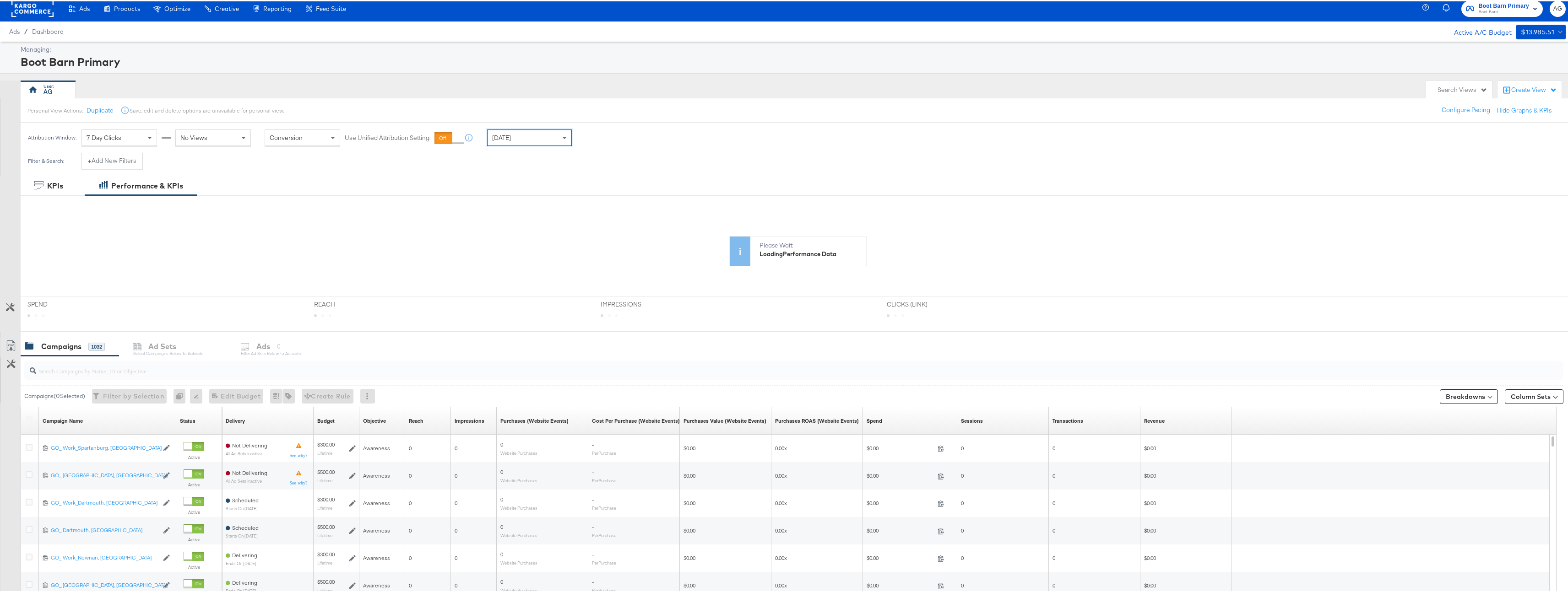
click at [698, 123] on div "Attribution Window: 7 Day Clicks No Views Conversion Use Unified Attribution Se…" at bounding box center [787, 136] width 1575 height 30
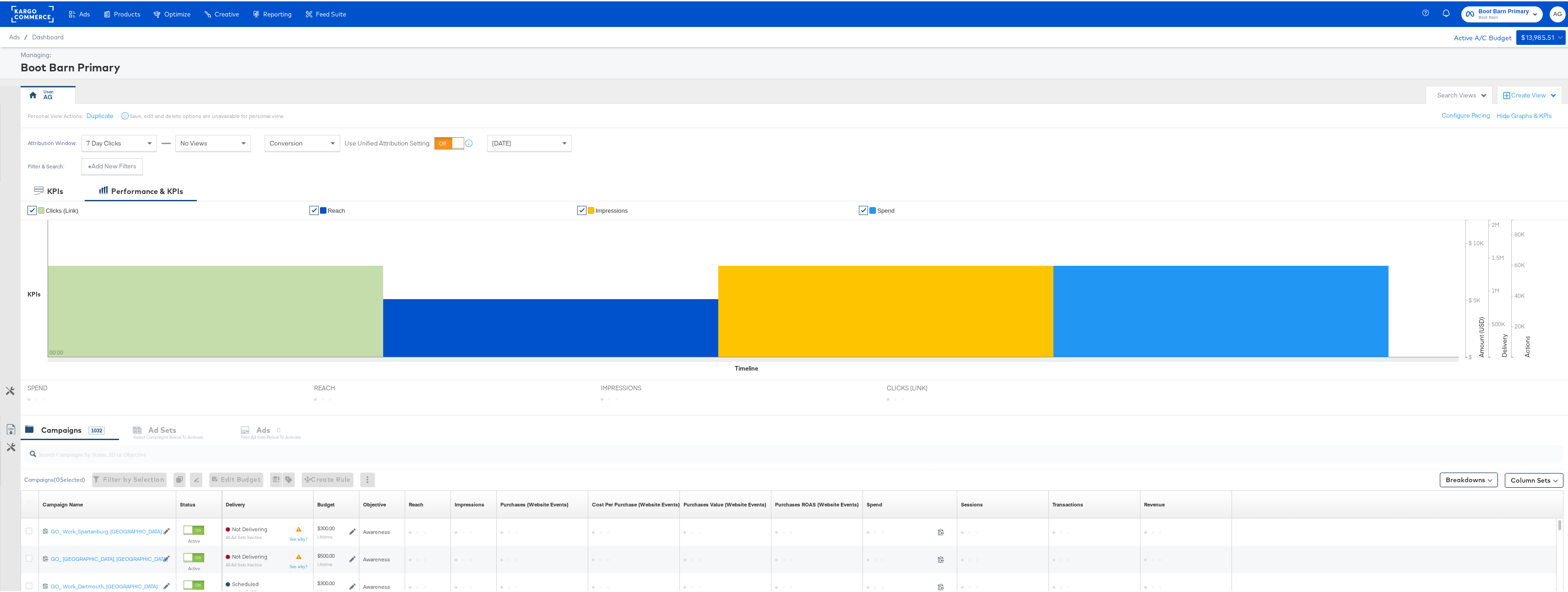
scroll to position [75, 0]
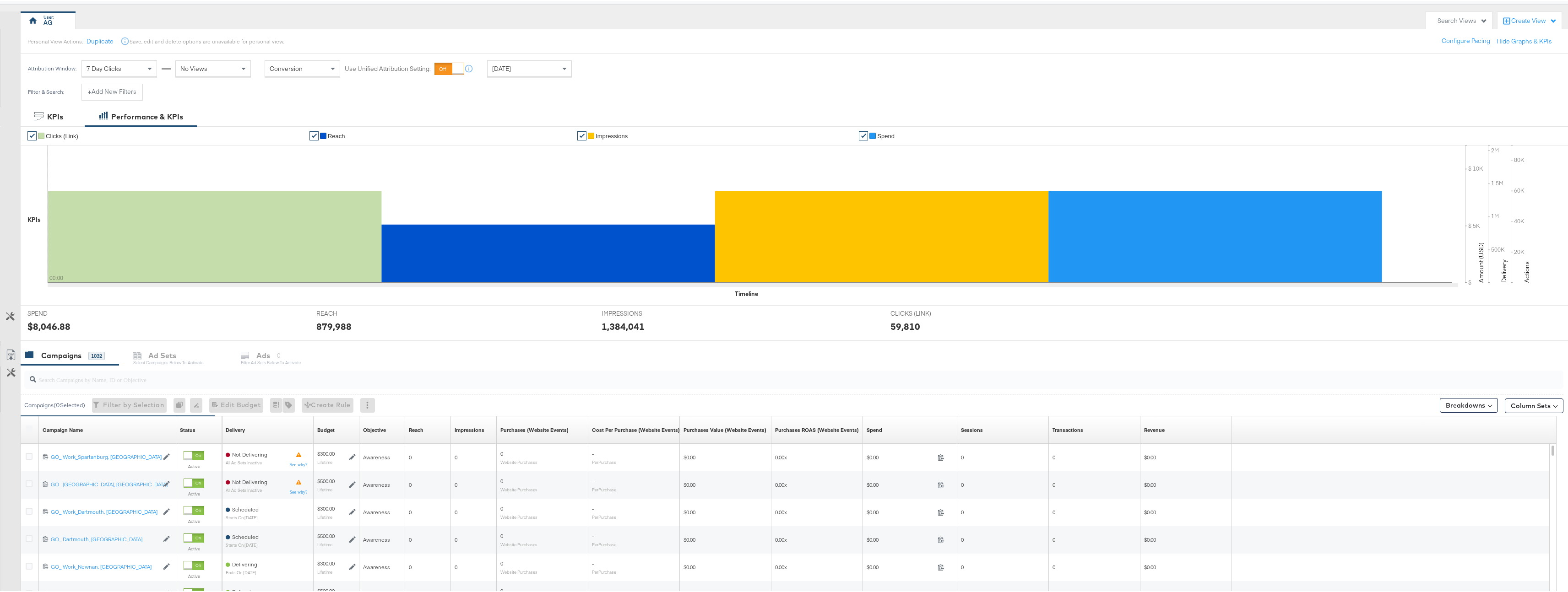
click at [227, 385] on div at bounding box center [793, 378] width 1539 height 18
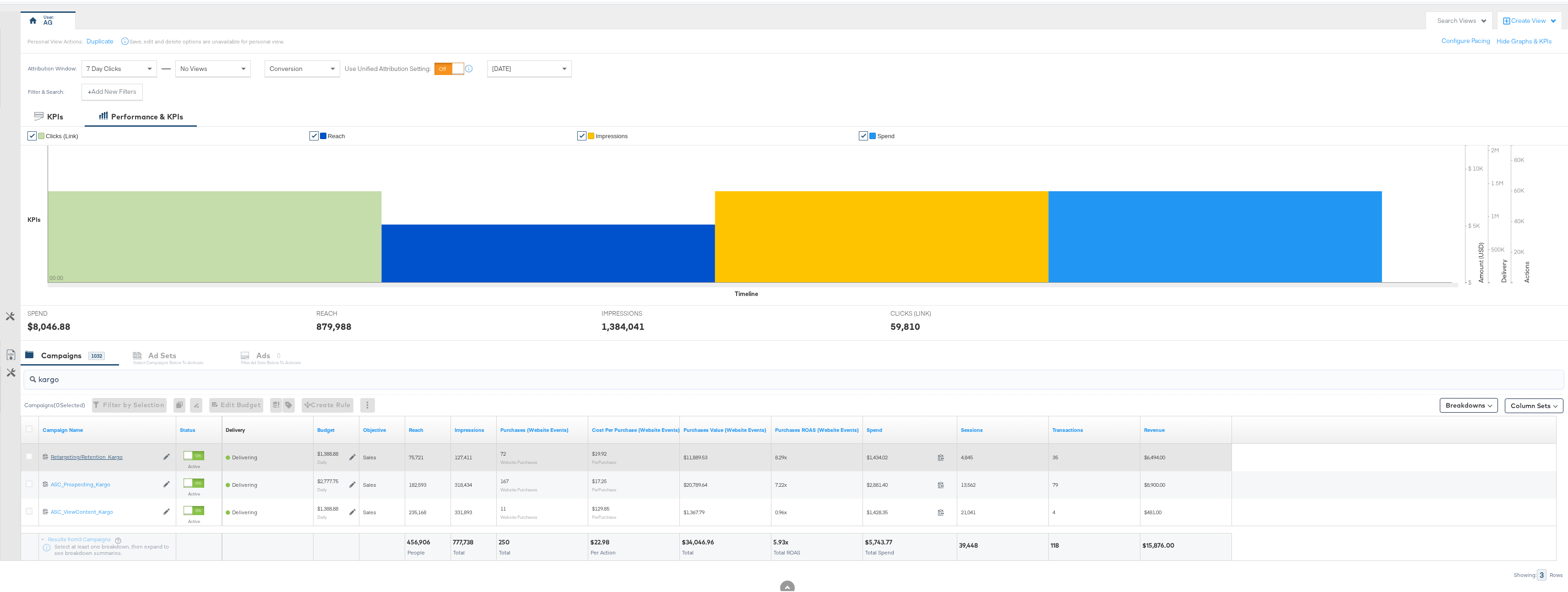
type input "kargo"
click at [90, 456] on div "Retargeting/Retention_Kargo Retargeting/Retention_Kargo" at bounding box center [104, 456] width 107 height 7
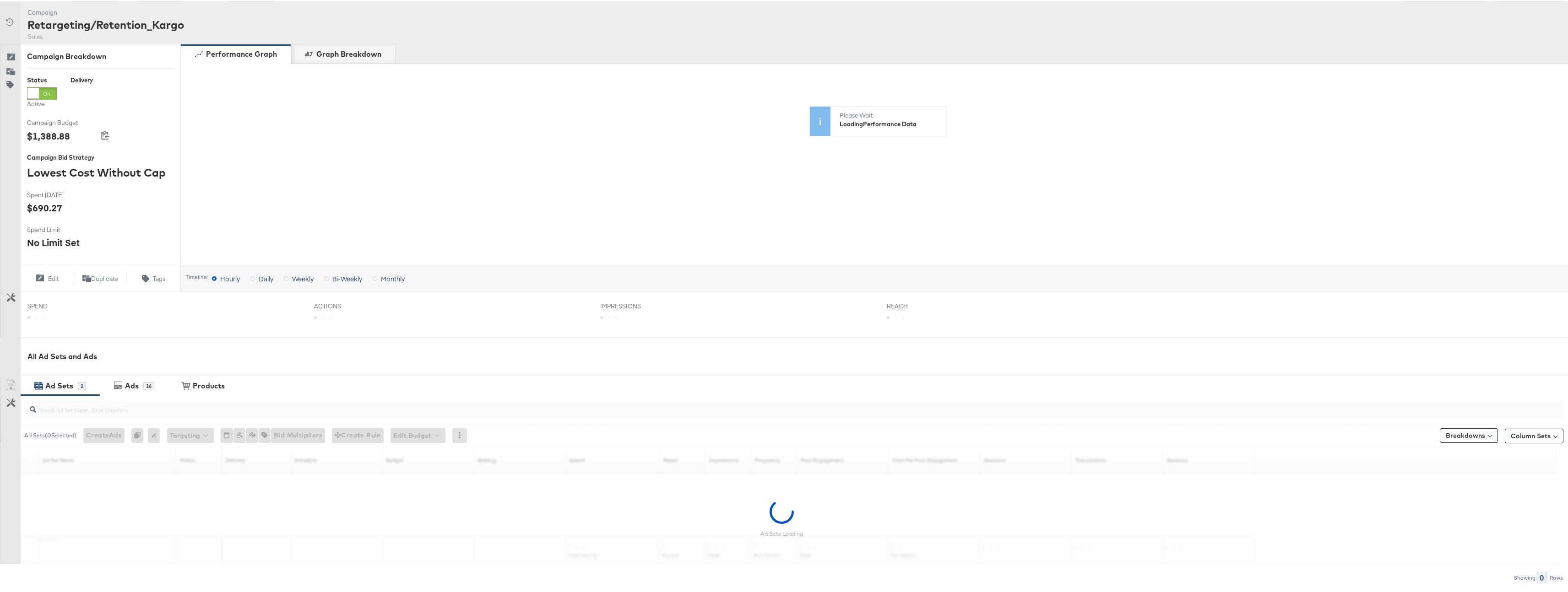
scroll to position [135, 0]
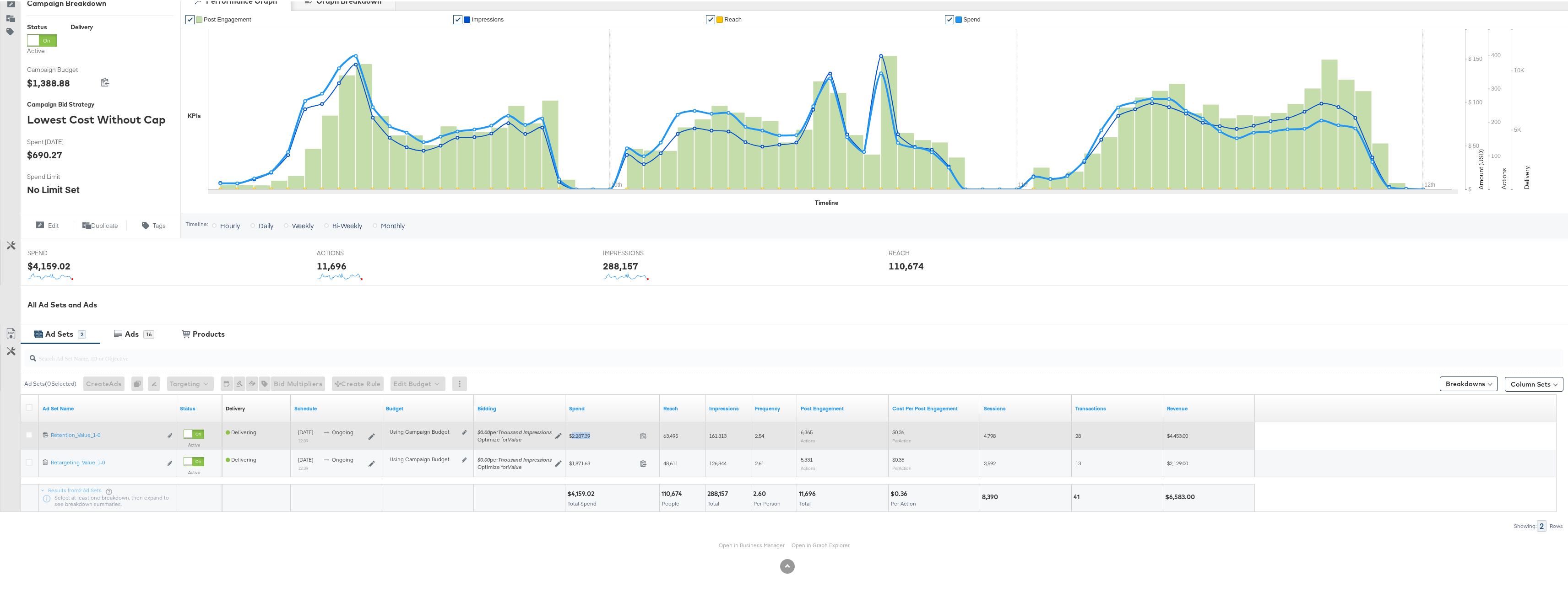
drag, startPoint x: 592, startPoint y: 434, endPoint x: 571, endPoint y: 436, distance: 21.1
click at [571, 436] on span "$2,287.39" at bounding box center [602, 434] width 67 height 7
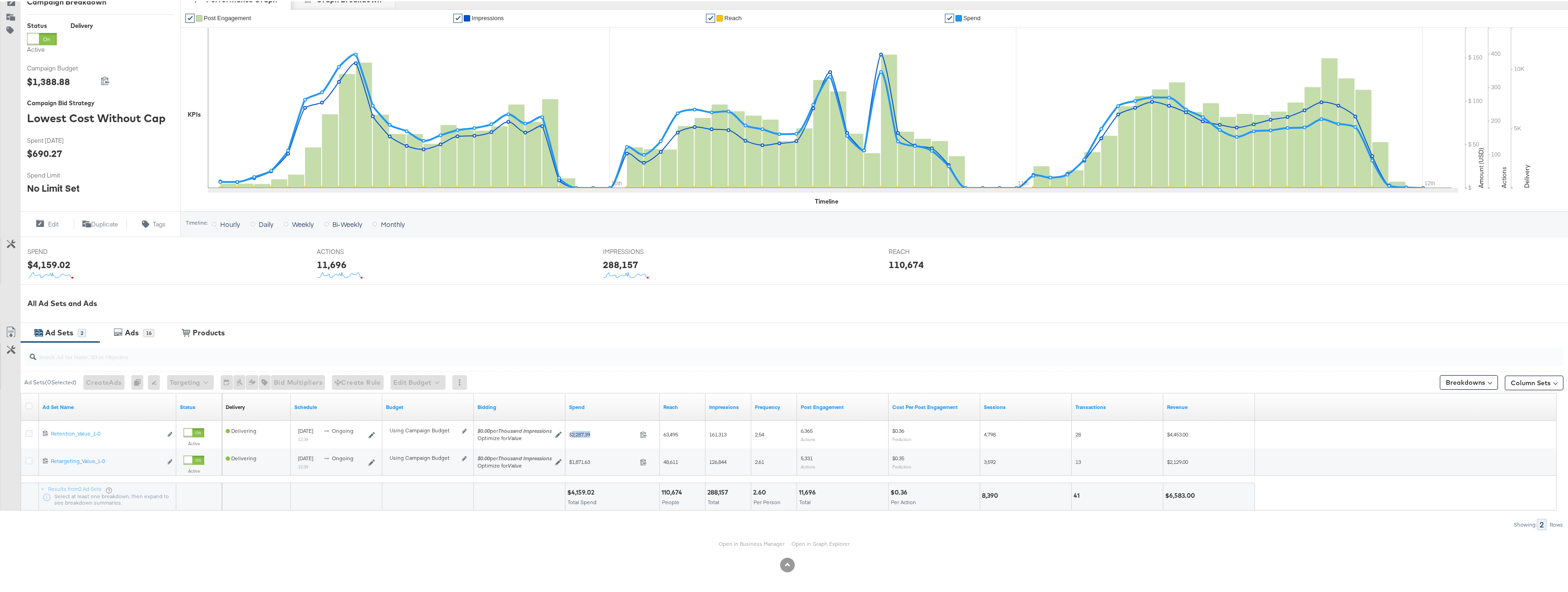
scroll to position [0, 0]
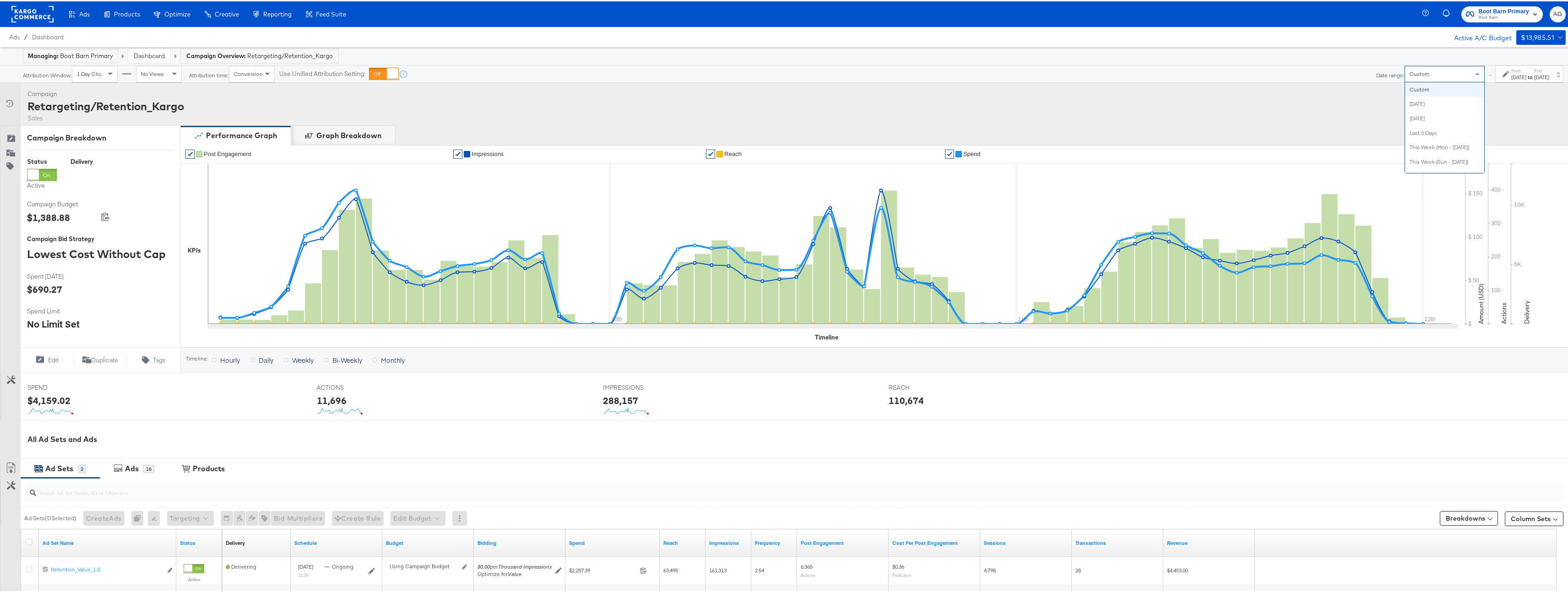
click at [1404, 80] on div "Custom Custom [DATE] [DATE] Last 3 Days This Week (Mon - [DATE]) This Week (Sun…" at bounding box center [1444, 72] width 80 height 17
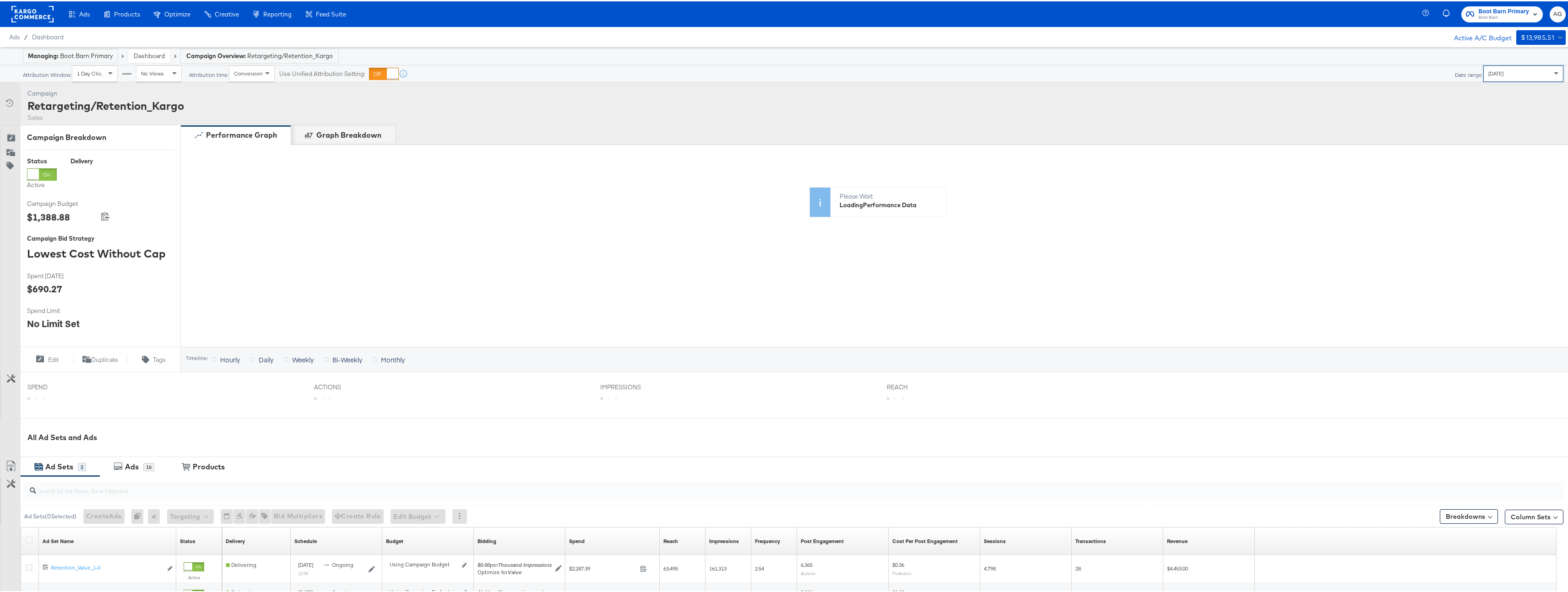
click at [1176, 110] on div "Campaign Activity Campaign Retargeting/Retention_Kargo Sales" at bounding box center [787, 102] width 1575 height 43
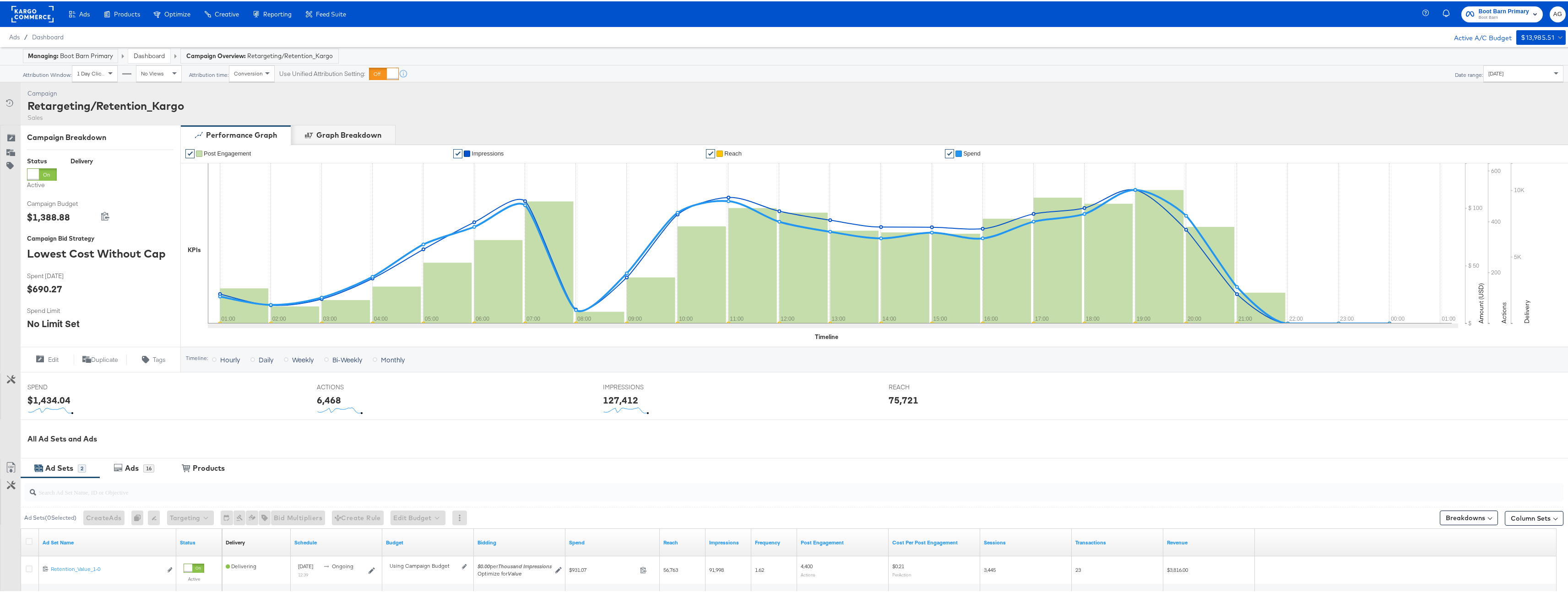
click at [1484, 77] on div "[DATE]" at bounding box center [1523, 72] width 79 height 15
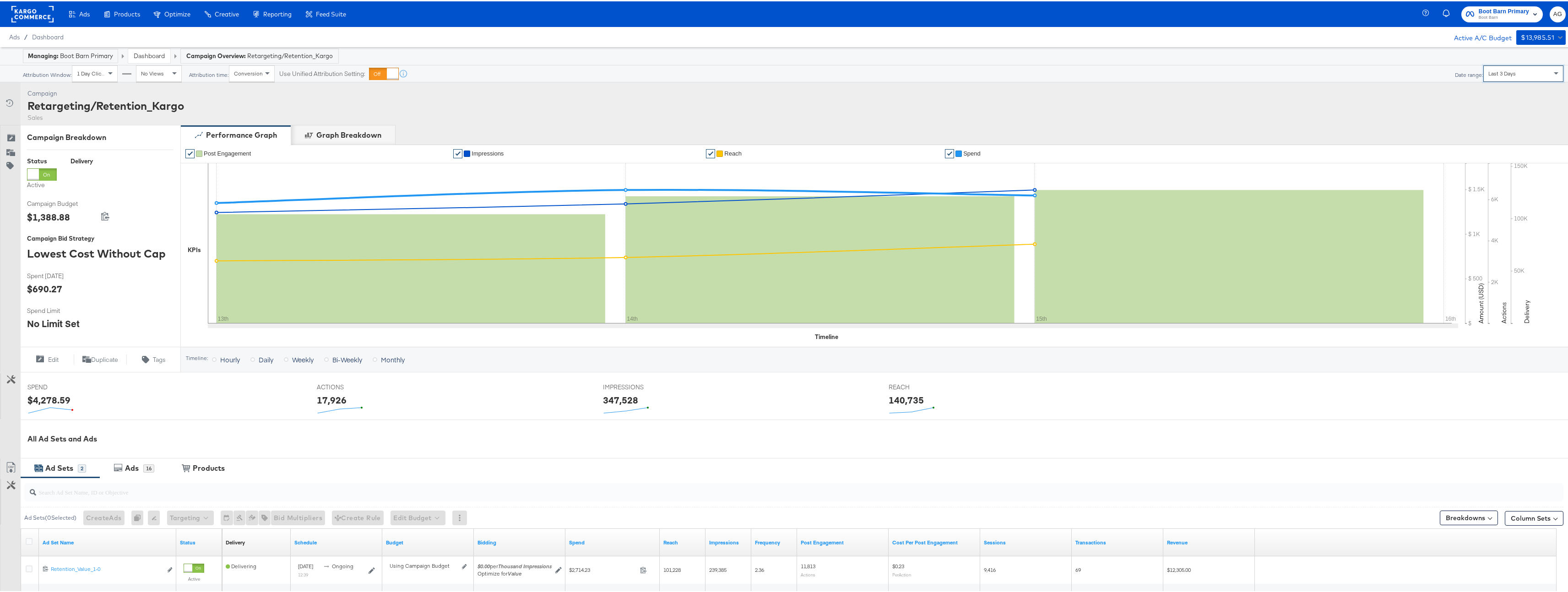
click at [1514, 65] on div "Last 3 Days" at bounding box center [1523, 72] width 79 height 15
click at [1511, 73] on div "[DATE]" at bounding box center [1518, 76] width 15 height 7
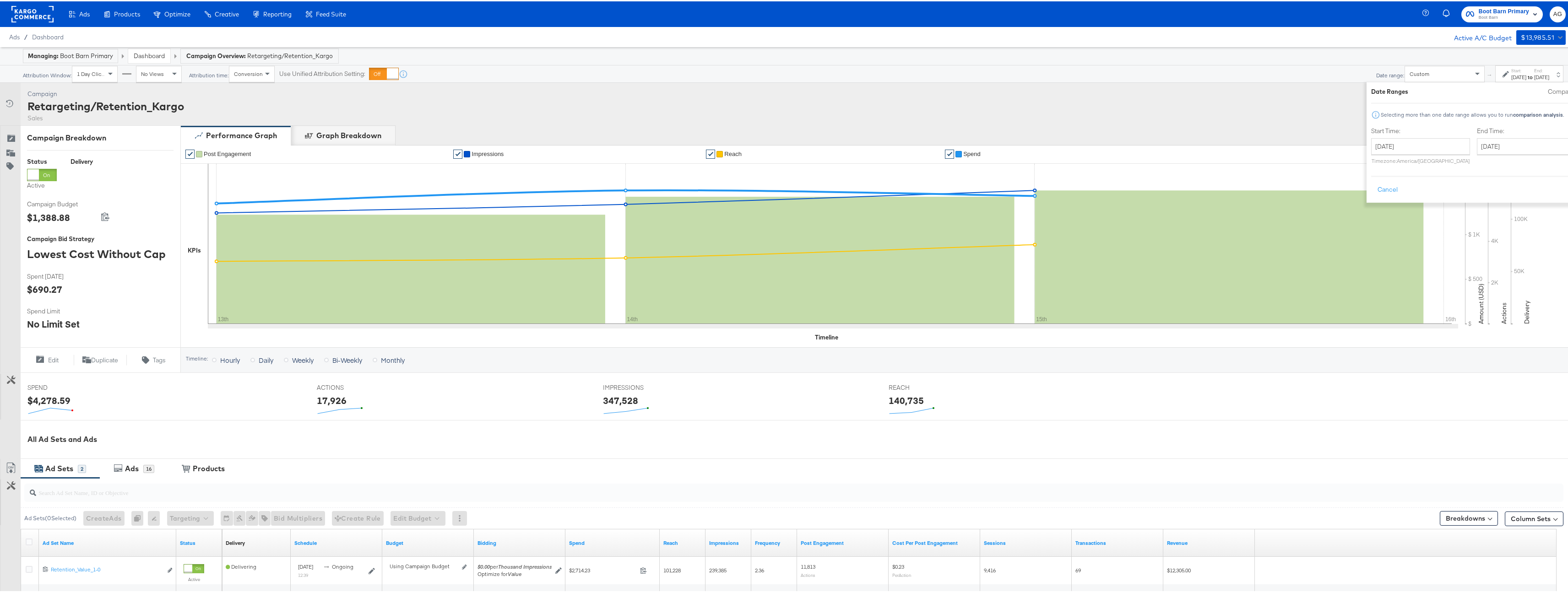
click at [1380, 157] on p "Timezone: [GEOGRAPHIC_DATA]/[GEOGRAPHIC_DATA]" at bounding box center [1420, 159] width 99 height 7
click at [1382, 151] on input "[DATE]" at bounding box center [1420, 145] width 99 height 17
click at [1374, 217] on td "14" at bounding box center [1381, 217] width 15 height 13
type input "[DATE]"
click at [1477, 147] on input "[DATE]" at bounding box center [1525, 145] width 96 height 17
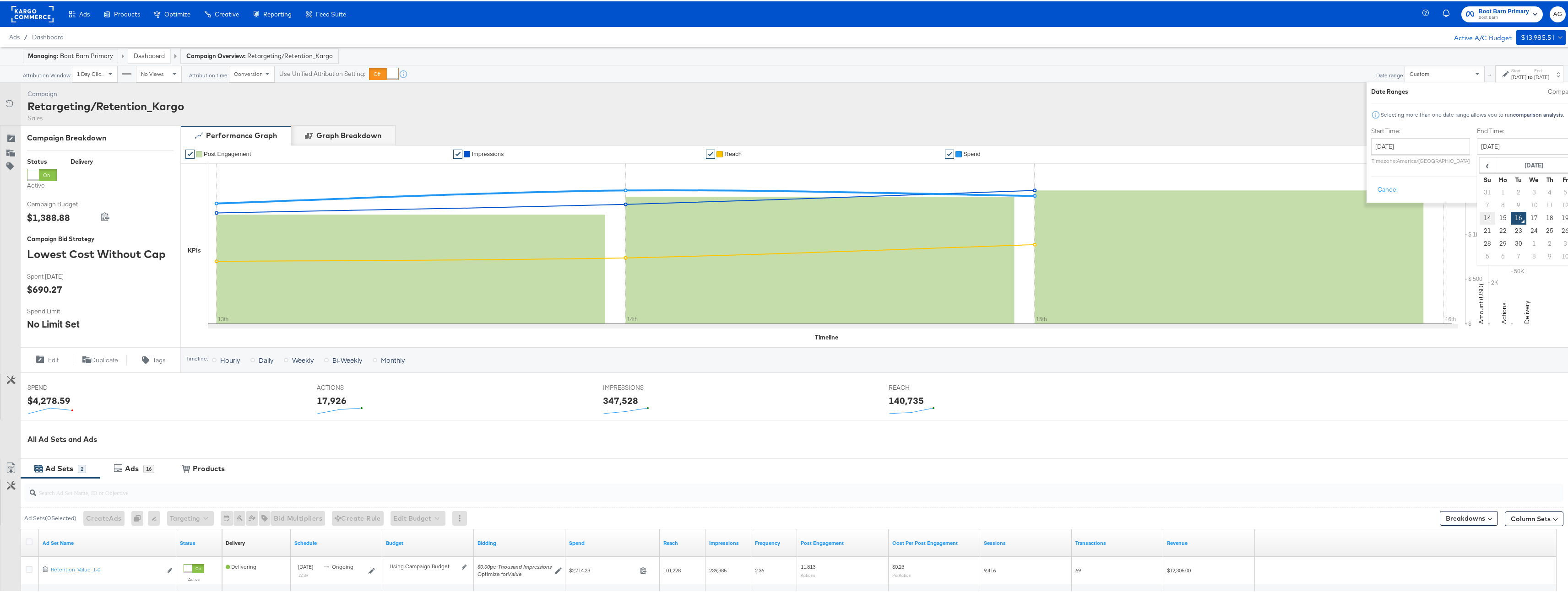
click at [1480, 218] on td "14" at bounding box center [1487, 217] width 15 height 13
type input "[DATE]"
click at [1571, 188] on button "Apply" at bounding box center [1585, 188] width 29 height 17
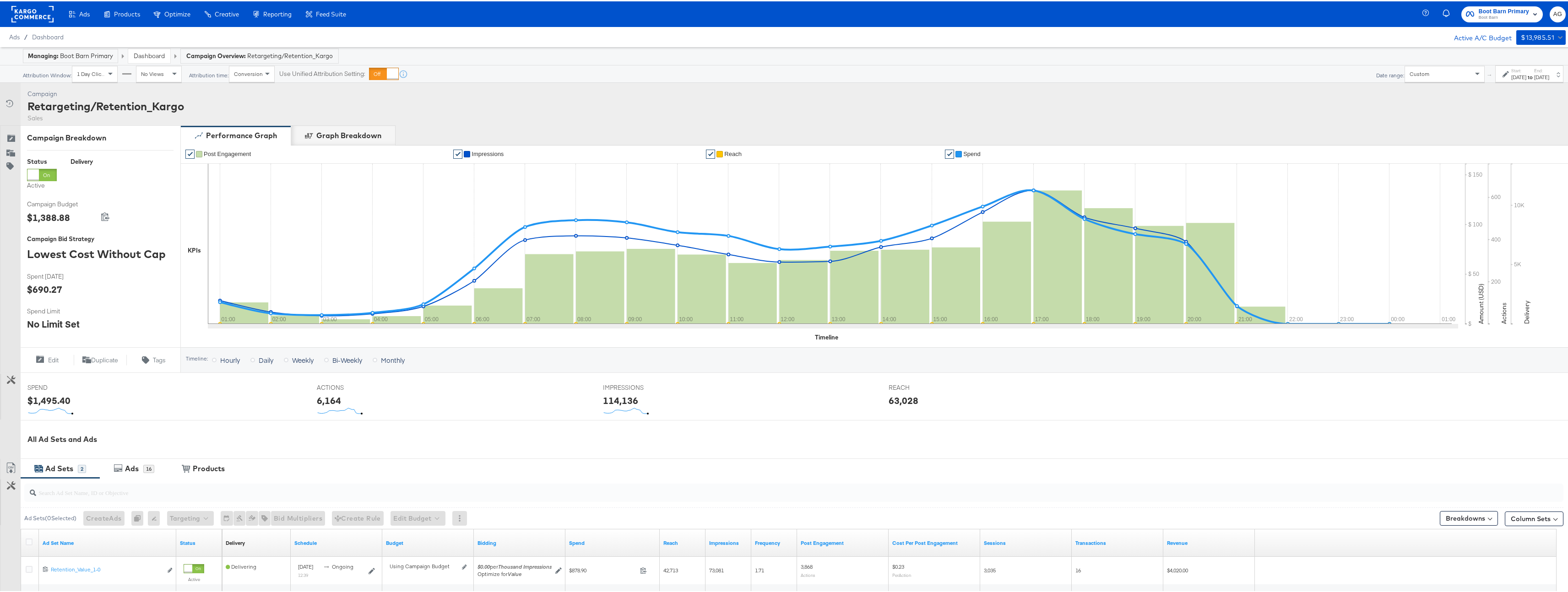
click at [1511, 67] on label "Start:" at bounding box center [1518, 70] width 15 height 6
click at [1511, 69] on label "Start:" at bounding box center [1518, 70] width 15 height 6
click at [1511, 72] on div "[DATE]" at bounding box center [1518, 76] width 15 height 7
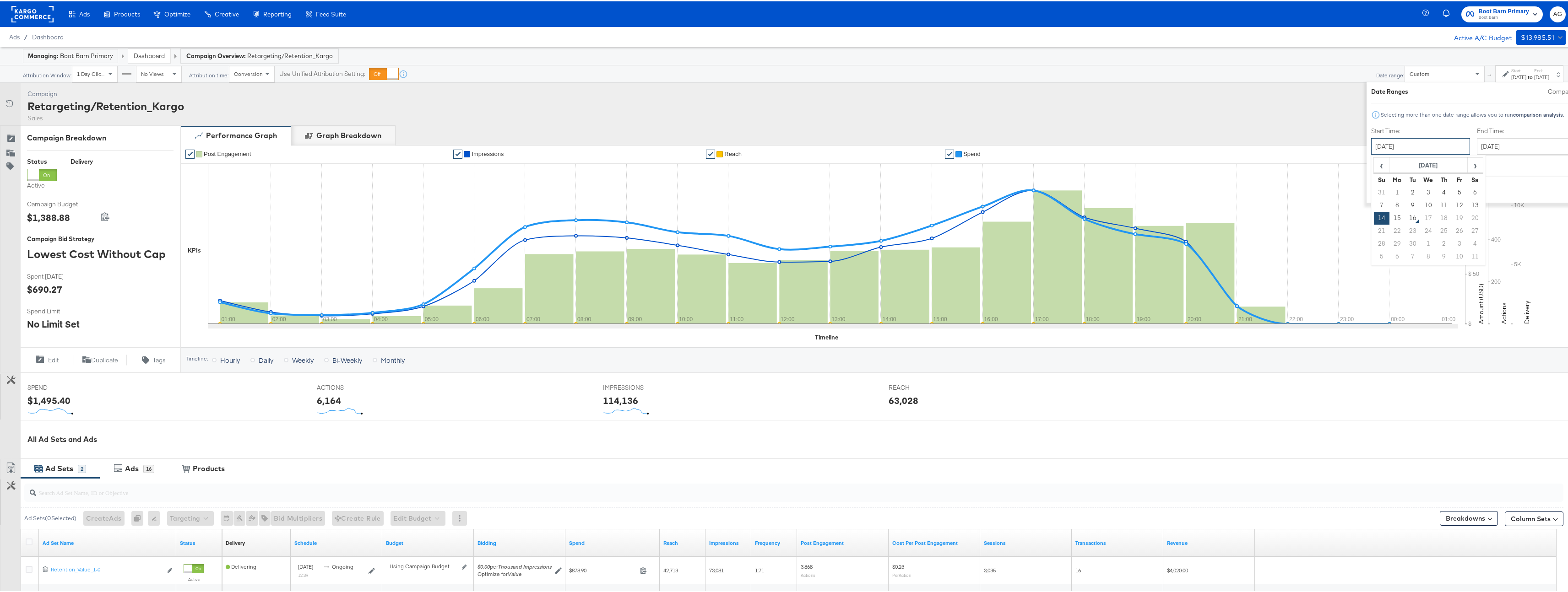
click at [1401, 141] on input "[DATE]" at bounding box center [1420, 145] width 99 height 17
click at [1451, 207] on td "12" at bounding box center [1459, 204] width 15 height 13
type input "[DATE]"
click at [1571, 191] on button "Apply" at bounding box center [1585, 188] width 29 height 17
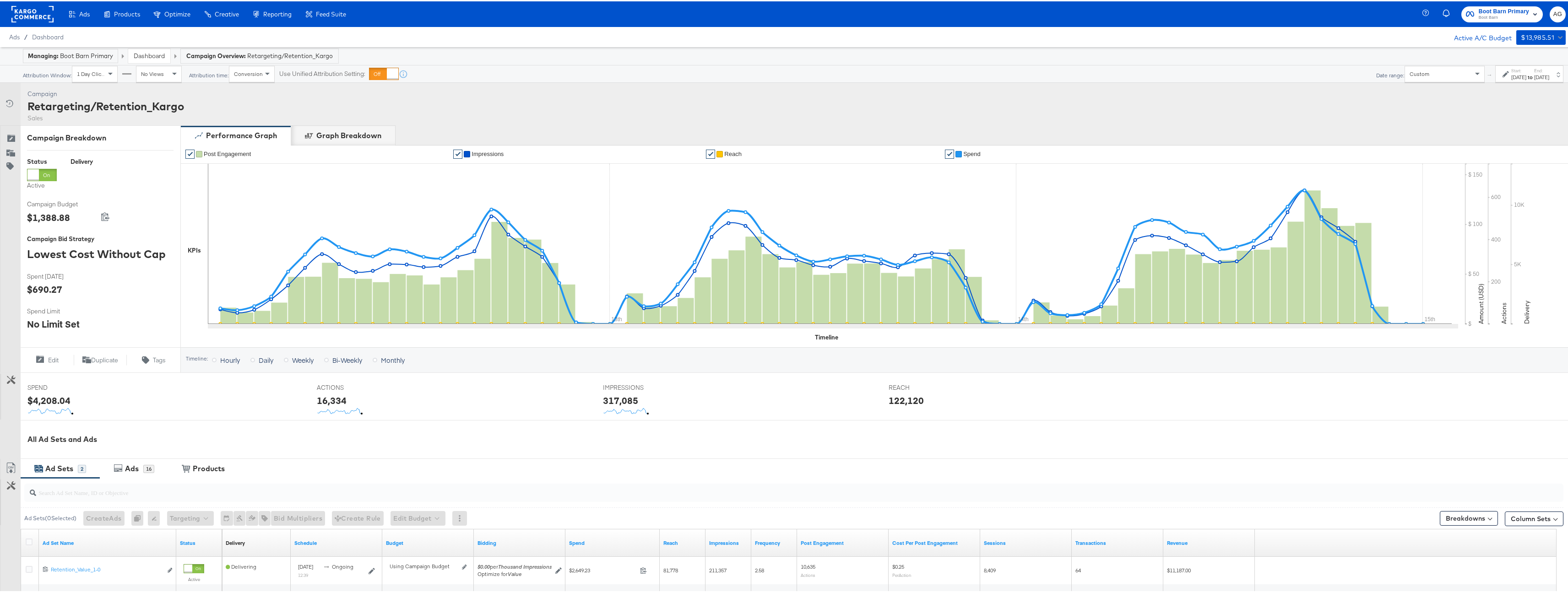
click at [131, 57] on div "Dashboard" at bounding box center [149, 55] width 42 height 14
click at [137, 57] on link "Dashboard" at bounding box center [149, 54] width 31 height 8
